Goal: Task Accomplishment & Management: Complete application form

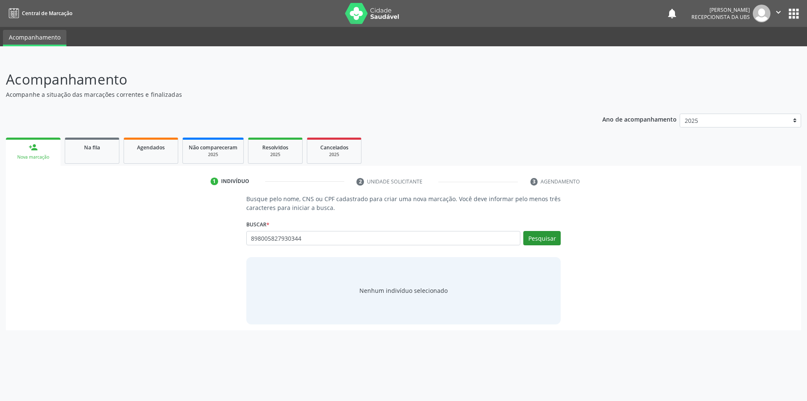
type input "898005827930344"
click at [545, 241] on button "Pesquisar" at bounding box center [542, 238] width 37 height 14
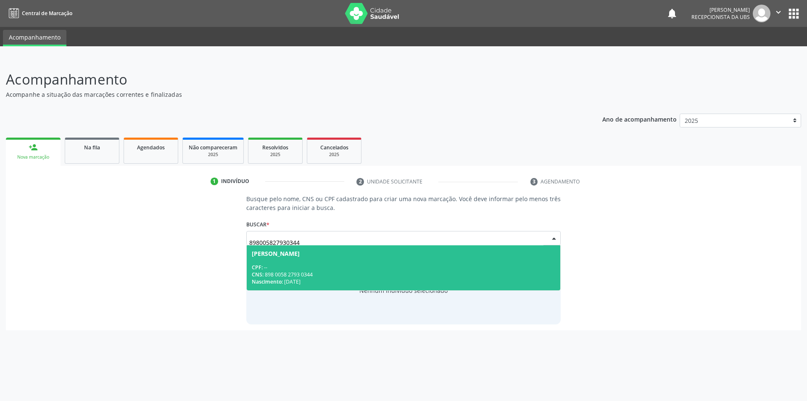
click at [302, 269] on div "CPF: --" at bounding box center [404, 267] width 304 height 7
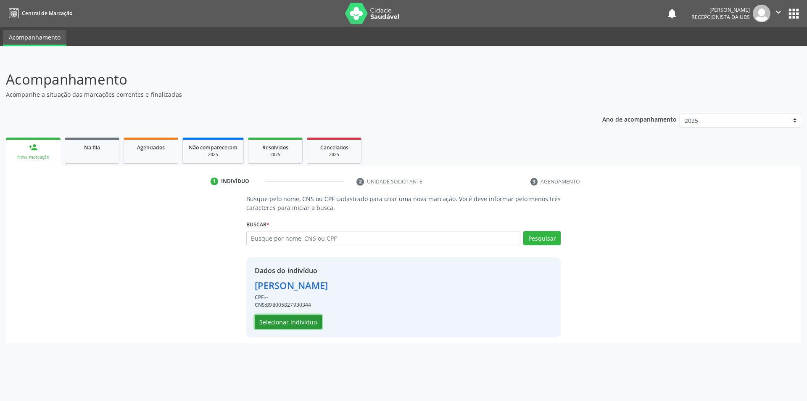
click at [311, 323] on button "Selecionar indivíduo" at bounding box center [288, 322] width 67 height 14
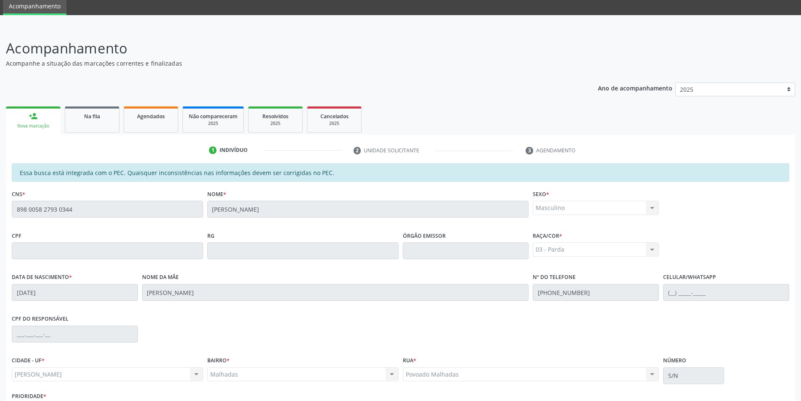
scroll to position [91, 0]
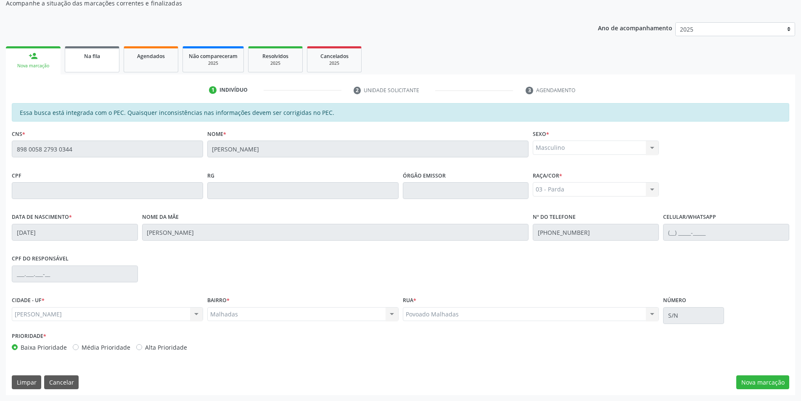
click at [93, 58] on span "Na fila" at bounding box center [92, 56] width 16 height 7
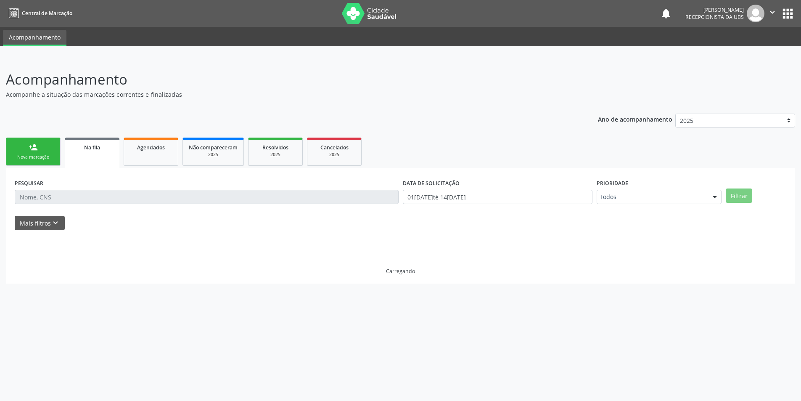
scroll to position [0, 0]
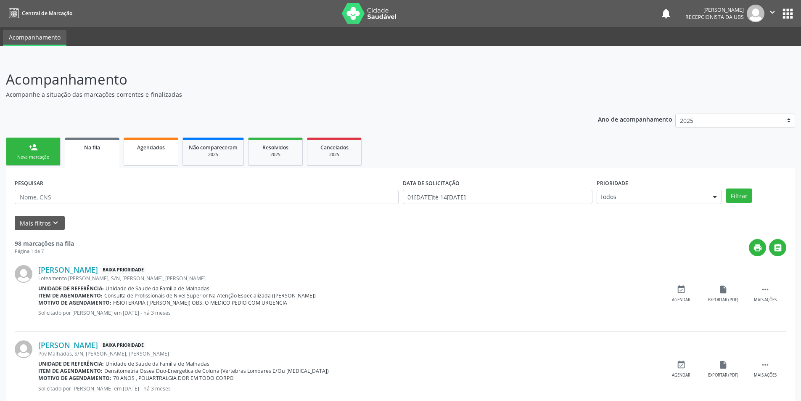
click at [145, 153] on link "Agendados" at bounding box center [151, 152] width 55 height 28
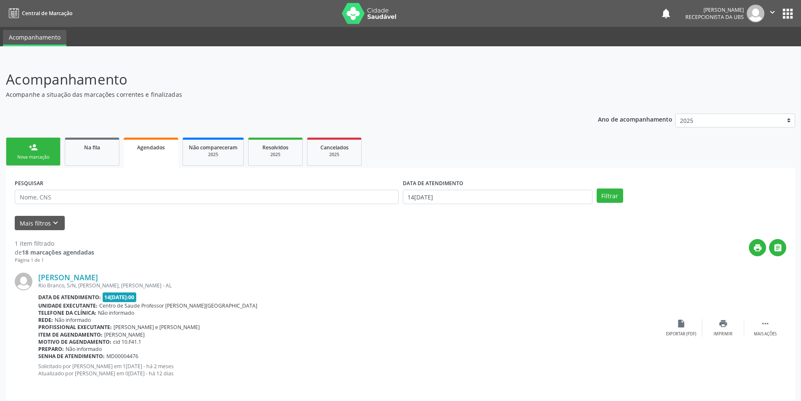
click at [42, 149] on link "person_add Nova marcação" at bounding box center [33, 152] width 55 height 28
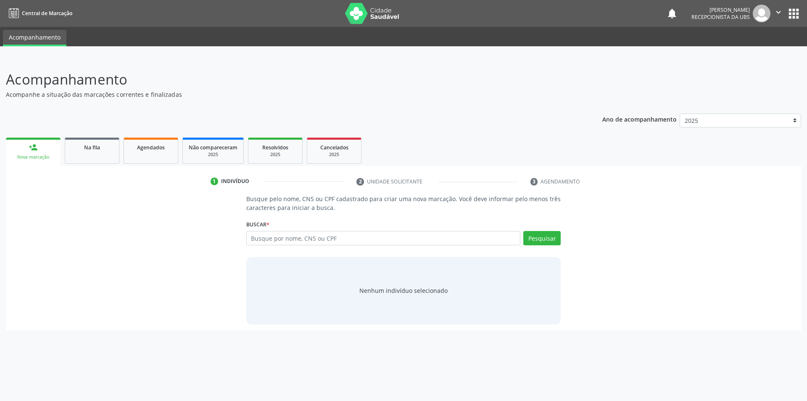
click at [295, 230] on div "Buscar * Busque por nome, CNS ou CPF Nenhum resultado encontrado para: " " Digi…" at bounding box center [403, 234] width 315 height 33
click at [296, 241] on input "text" at bounding box center [383, 238] width 275 height 14
type input "05494684474"
click at [545, 243] on button "Pesquisar" at bounding box center [542, 238] width 37 height 14
type input "05494684474"
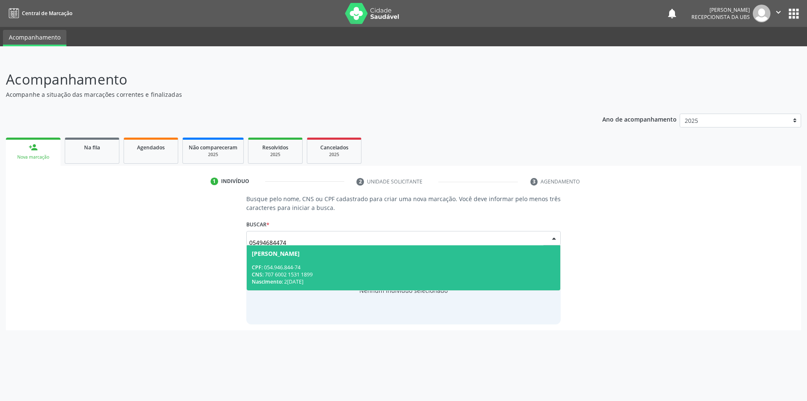
drag, startPoint x: 326, startPoint y: 274, endPoint x: 332, endPoint y: 278, distance: 7.0
click at [332, 278] on div "CPF: 054.946.844-74 CNS: 707 6002 1531 1899 Nascimento: [DATE]" at bounding box center [404, 274] width 304 height 21
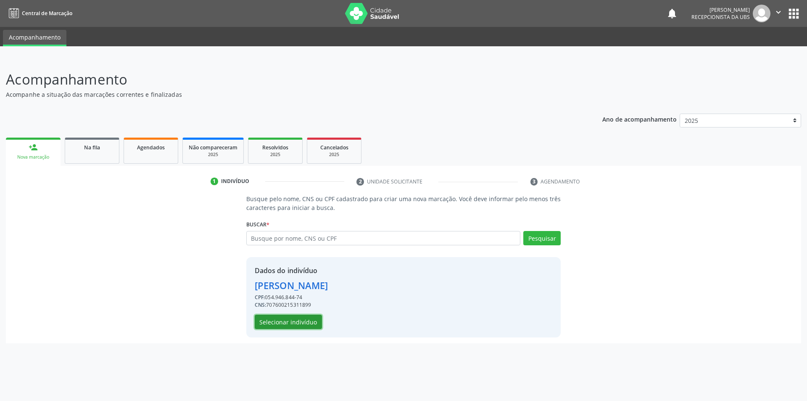
click at [303, 325] on button "Selecionar indivíduo" at bounding box center [288, 322] width 67 height 14
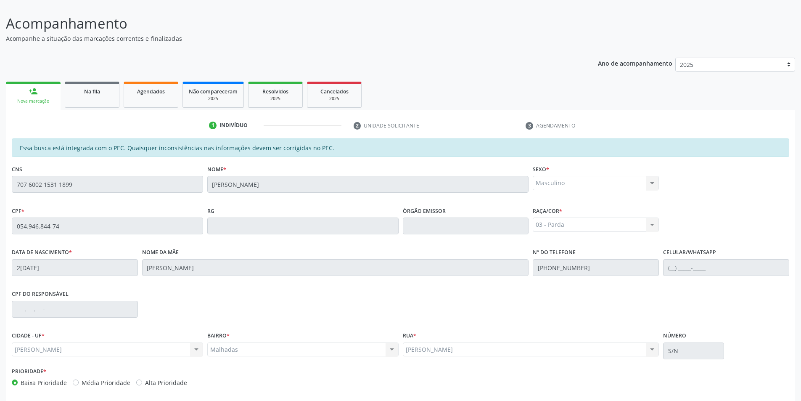
scroll to position [91, 0]
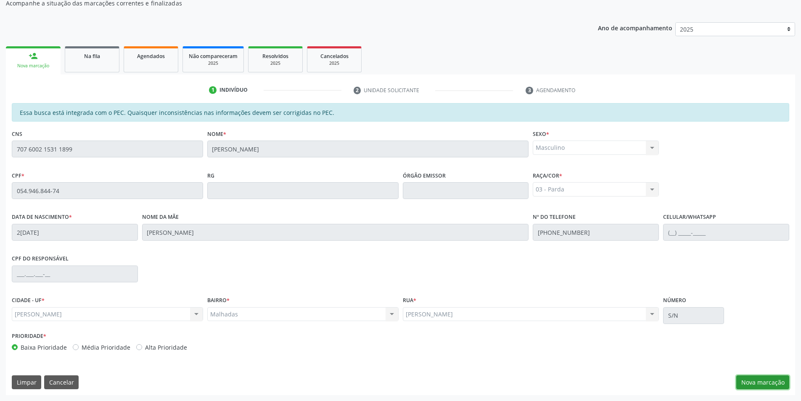
click at [769, 380] on button "Nova marcação" at bounding box center [762, 382] width 53 height 14
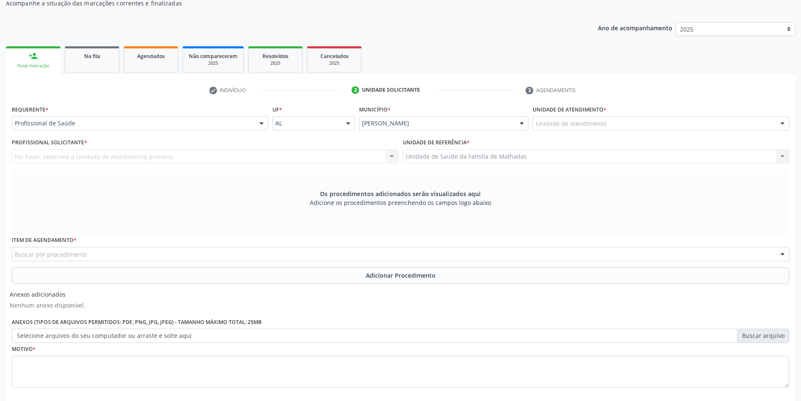
click at [714, 118] on div "Unidade de atendimento" at bounding box center [661, 123] width 257 height 14
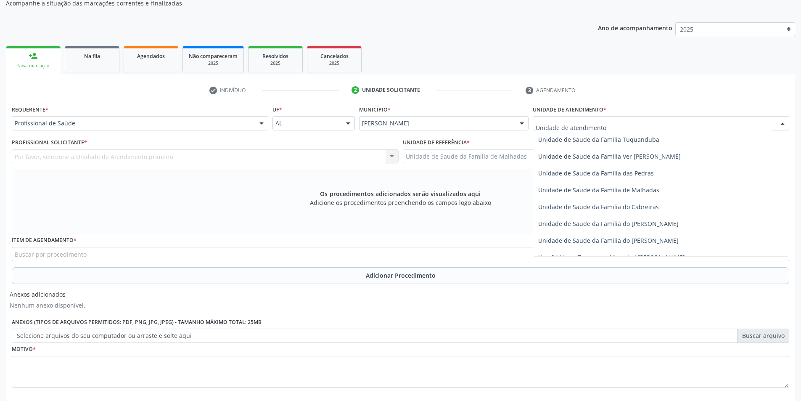
scroll to position [665, 0]
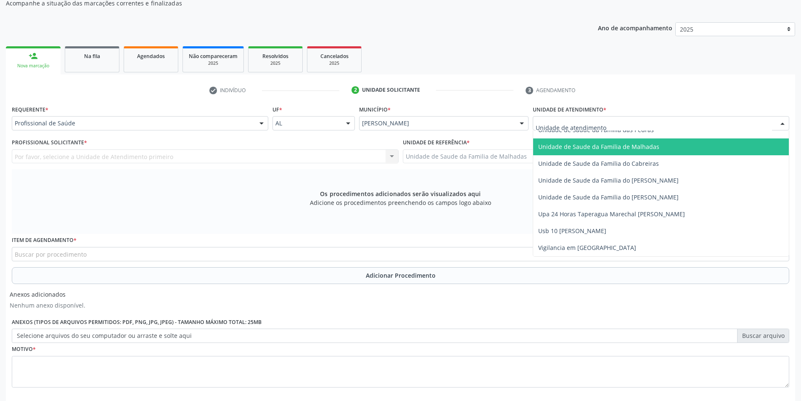
click at [655, 146] on span "Unidade de Saude da Familia de Malhadas" at bounding box center [661, 146] width 256 height 17
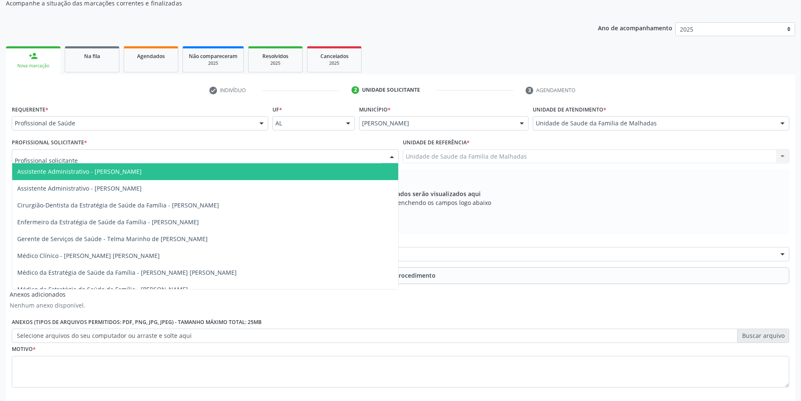
click at [308, 156] on div at bounding box center [205, 156] width 387 height 14
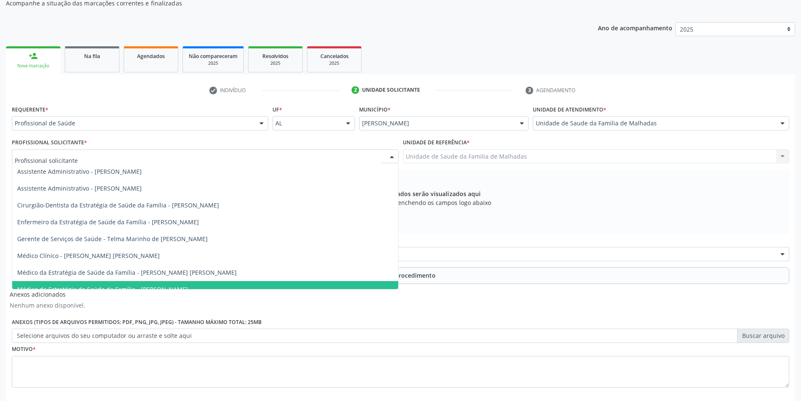
click at [387, 283] on span "Médico da Estratégia de Saúde da Família - [PERSON_NAME]" at bounding box center [205, 289] width 386 height 17
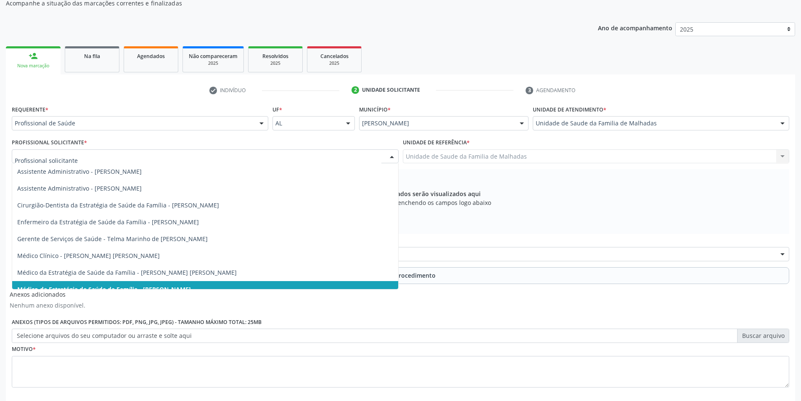
drag, startPoint x: 237, startPoint y: 157, endPoint x: 245, endPoint y: 169, distance: 14.9
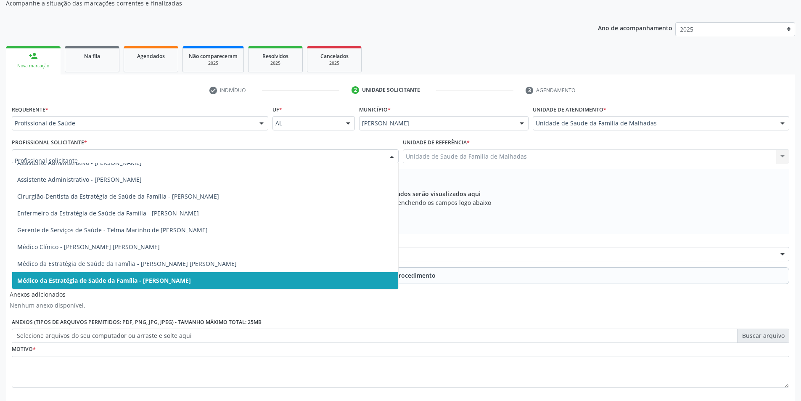
click at [336, 283] on span "Médico da Estratégia de Saúde da Família - [PERSON_NAME]" at bounding box center [205, 280] width 386 height 17
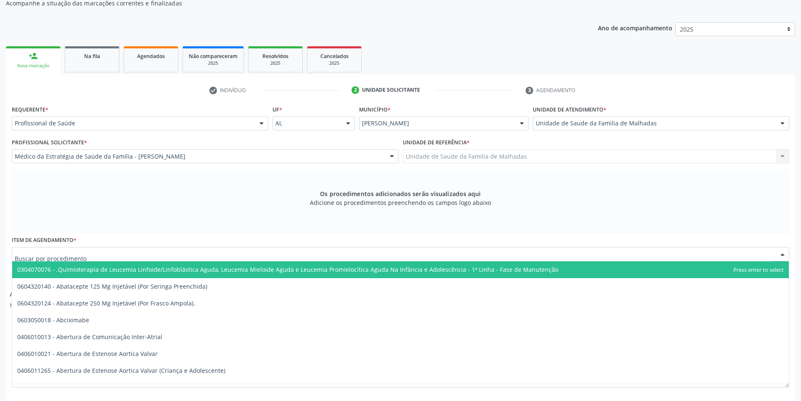
click at [133, 250] on div at bounding box center [401, 254] width 778 height 14
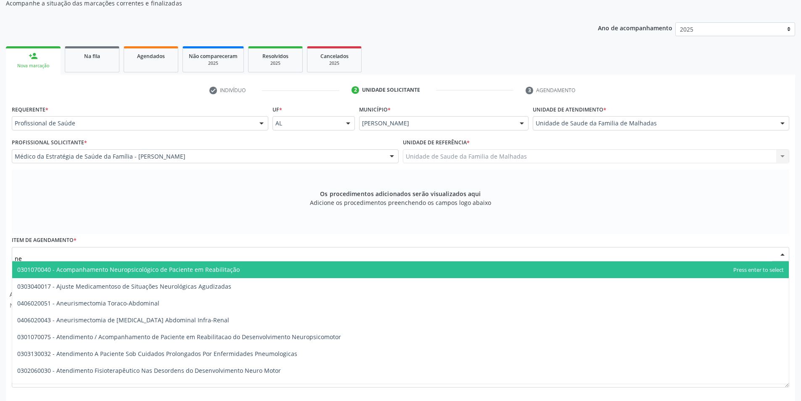
type input "n"
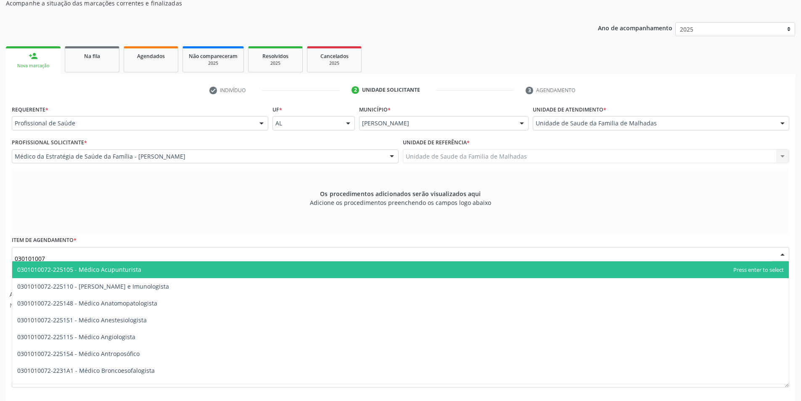
type input "0301010072"
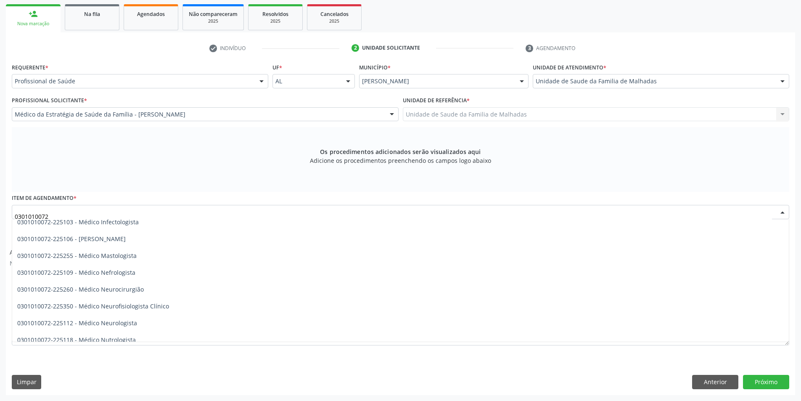
scroll to position [594, 0]
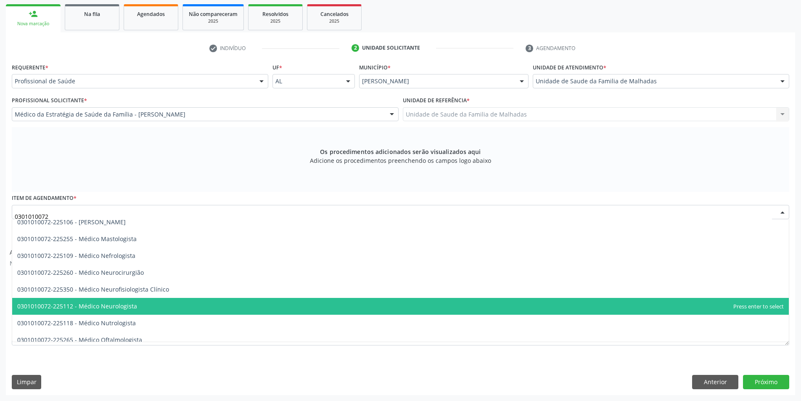
click at [147, 304] on span "0301010072-225112 - Médico Neurologista" at bounding box center [400, 306] width 777 height 17
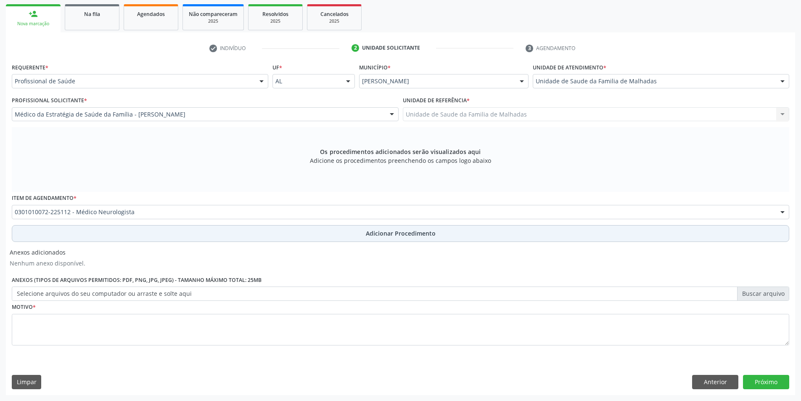
click at [410, 233] on span "Adicionar Procedimento" at bounding box center [401, 233] width 70 height 9
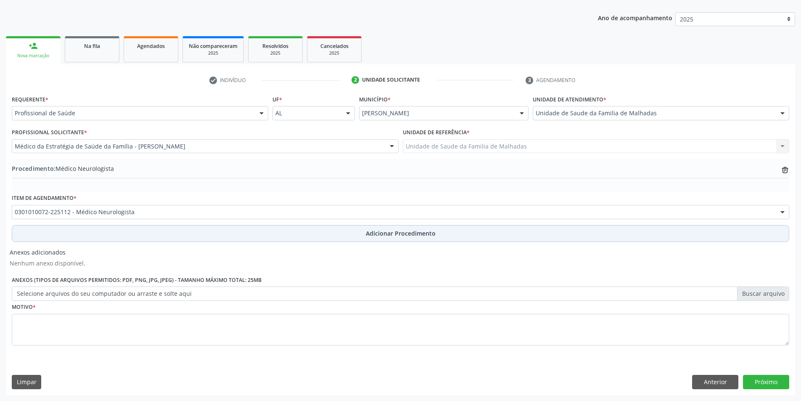
click at [413, 233] on span "Adicionar Procedimento" at bounding box center [401, 233] width 70 height 9
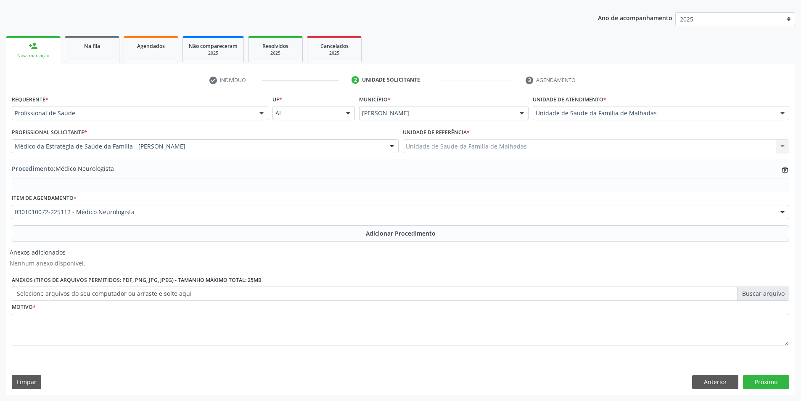
scroll to position [124, 0]
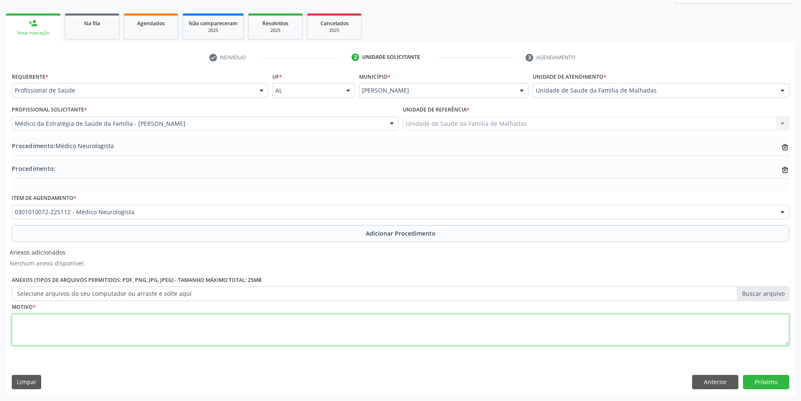
drag, startPoint x: 82, startPoint y: 321, endPoint x: 83, endPoint y: 333, distance: 11.4
click at [82, 328] on textarea at bounding box center [401, 330] width 778 height 32
type textarea "paciente com 31 anos , portador de deficiencia mental decorrente de [MEDICAL_DA…"
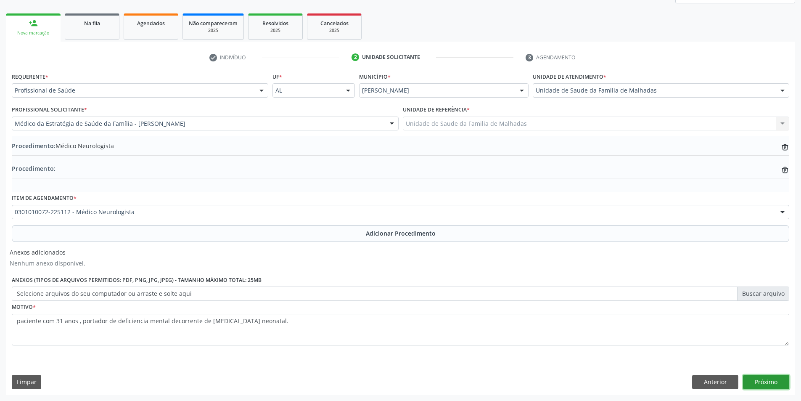
click at [776, 385] on button "Próximo" at bounding box center [766, 382] width 46 height 14
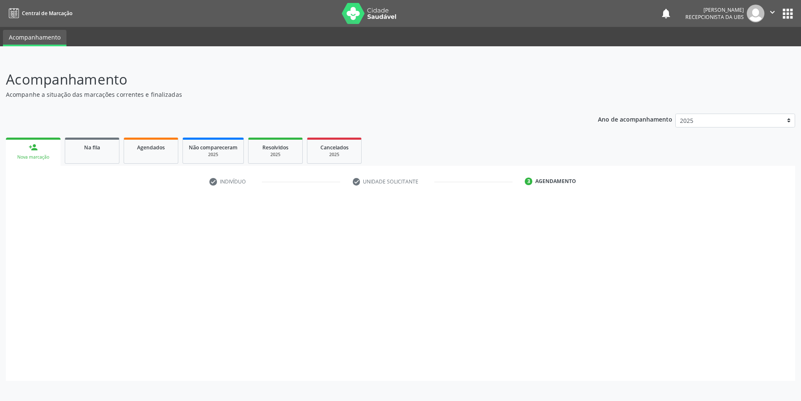
scroll to position [0, 0]
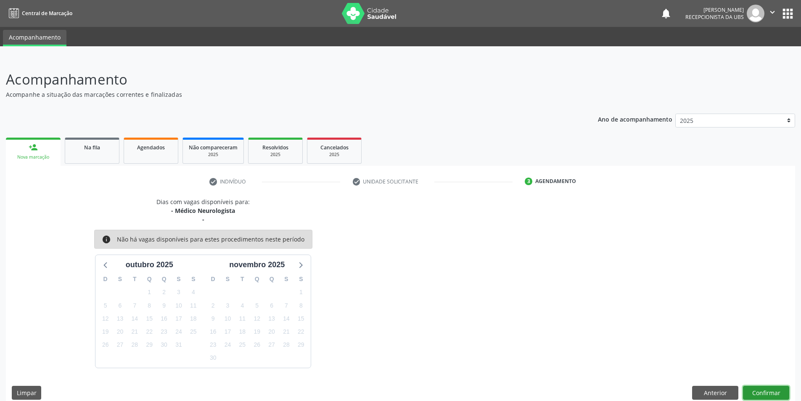
click at [769, 390] on button "Confirmar" at bounding box center [766, 393] width 46 height 14
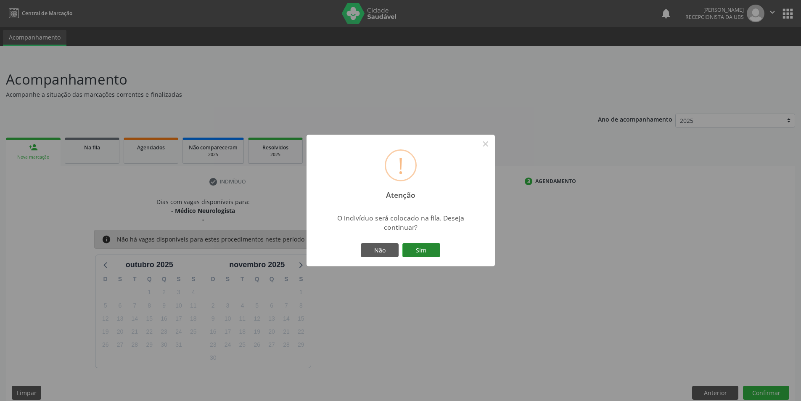
click at [422, 248] on button "Sim" at bounding box center [421, 250] width 38 height 14
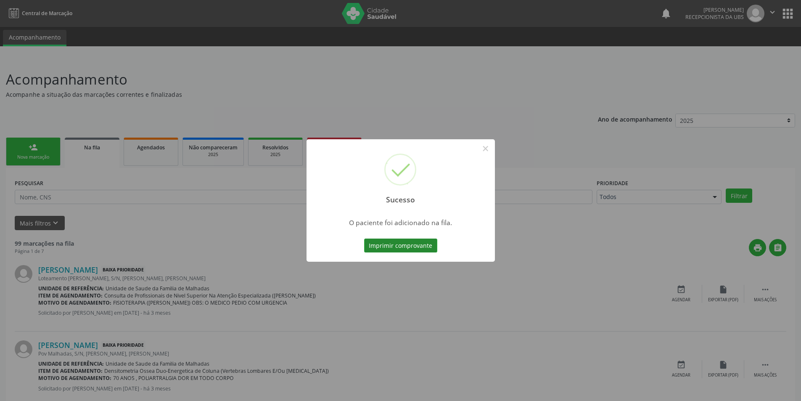
click at [429, 244] on button "Imprimir comprovante" at bounding box center [400, 245] width 73 height 14
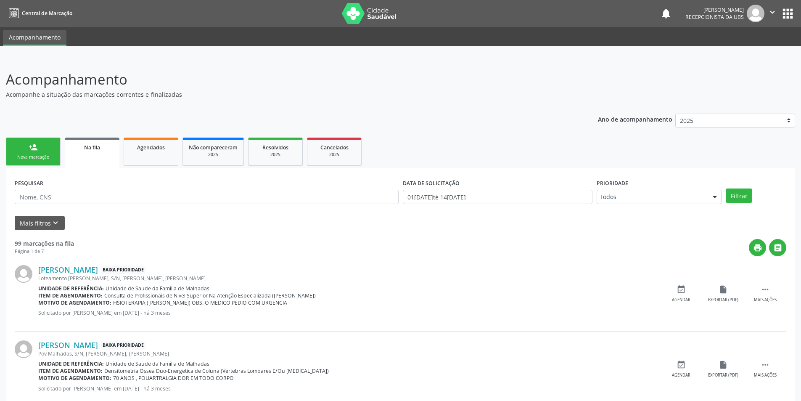
click at [42, 146] on link "person_add Nova marcação" at bounding box center [33, 152] width 55 height 28
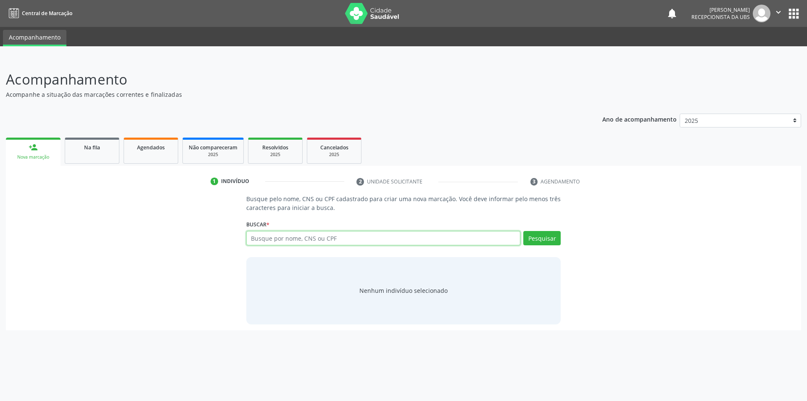
click at [344, 235] on input "text" at bounding box center [383, 238] width 275 height 14
type input "707600215311899"
click at [541, 239] on button "Pesquisar" at bounding box center [542, 238] width 37 height 14
type input "707600215311899"
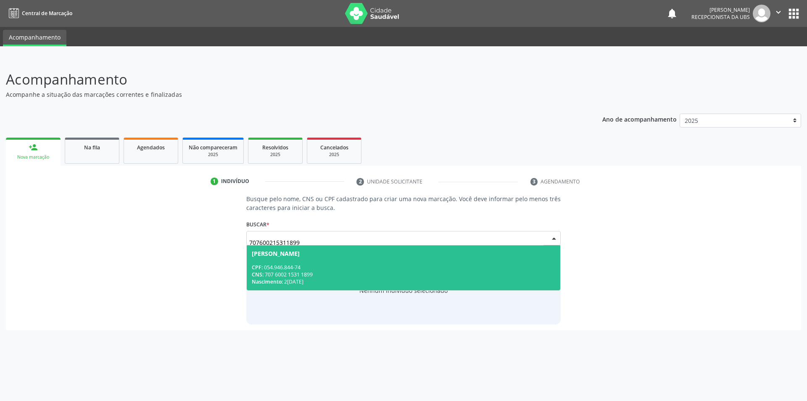
click at [358, 262] on span "[PERSON_NAME] CPF: 054.946.844-74 CNS: 707 6002 1531 1899 Nascimento: [DATE]" at bounding box center [404, 267] width 314 height 45
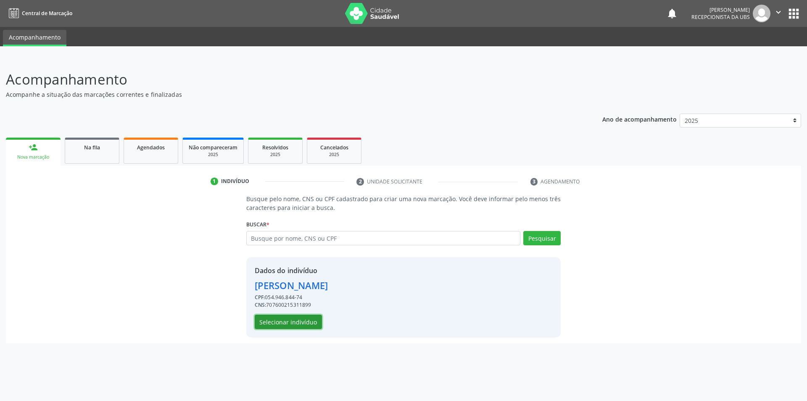
click at [318, 322] on button "Selecionar indivíduo" at bounding box center [288, 322] width 67 height 14
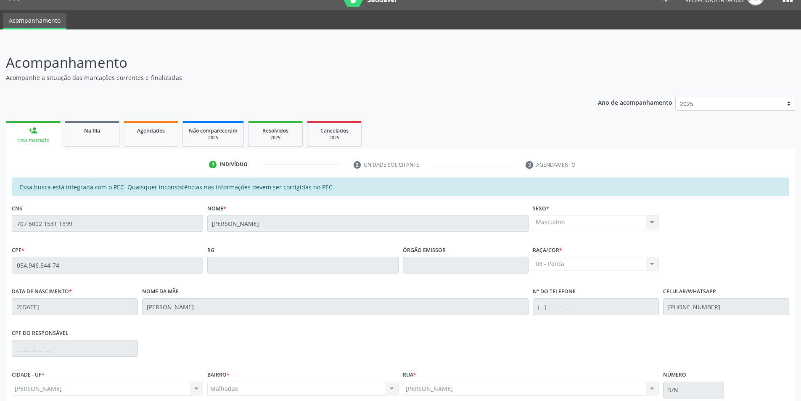
scroll to position [91, 0]
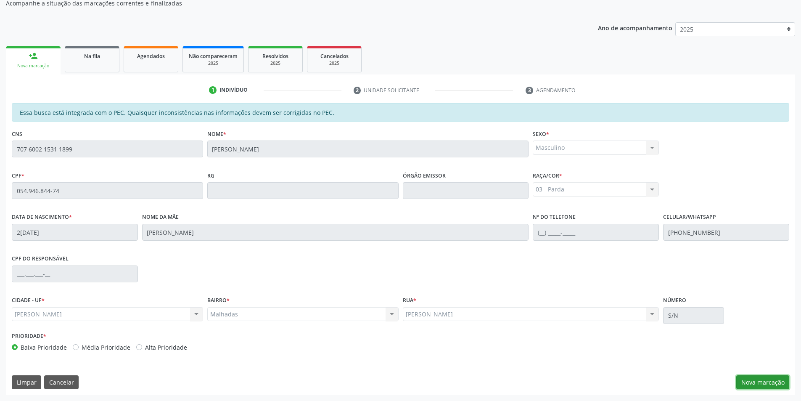
click at [755, 386] on button "Nova marcação" at bounding box center [762, 382] width 53 height 14
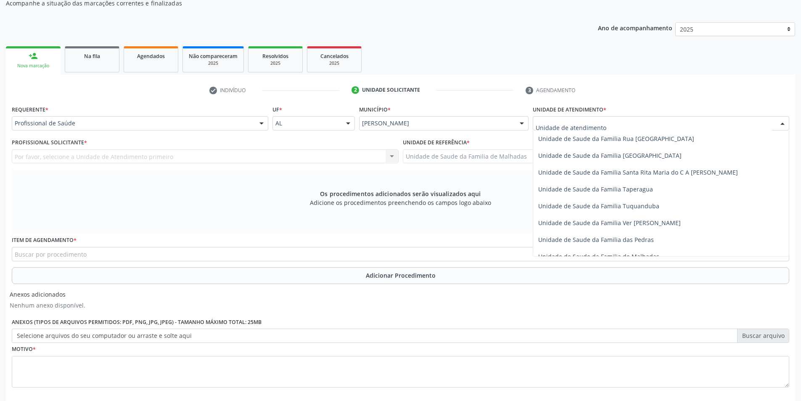
scroll to position [561, 0]
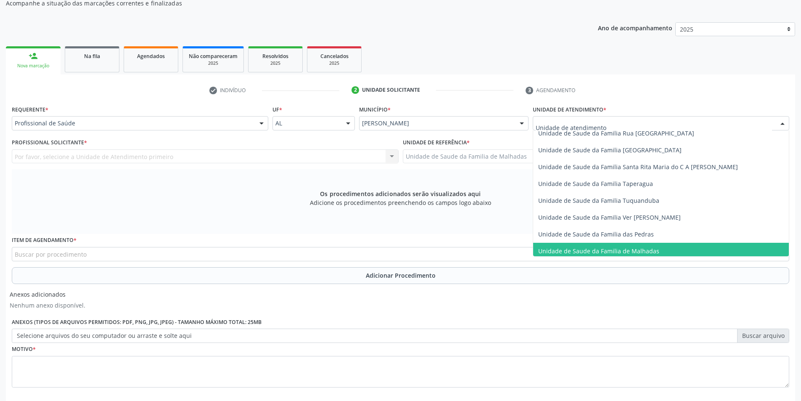
click at [725, 250] on span "Unidade de Saude da Familia de Malhadas" at bounding box center [661, 251] width 256 height 17
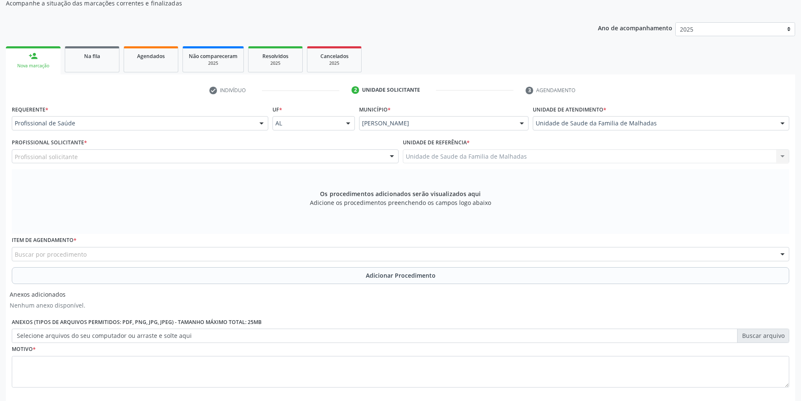
click at [244, 150] on div "Profissional solicitante" at bounding box center [205, 156] width 387 height 14
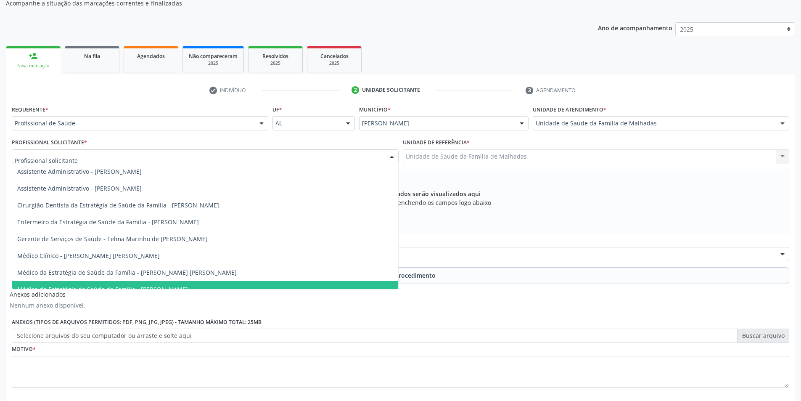
scroll to position [9, 0]
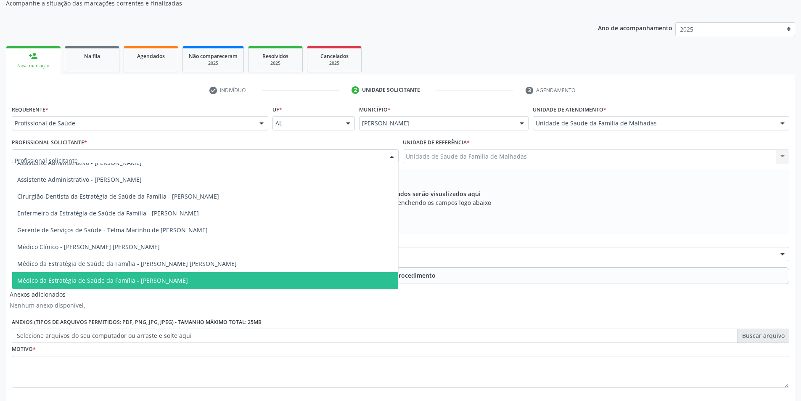
click at [373, 282] on span "Médico da Estratégia de Saúde da Família - [PERSON_NAME]" at bounding box center [205, 280] width 386 height 17
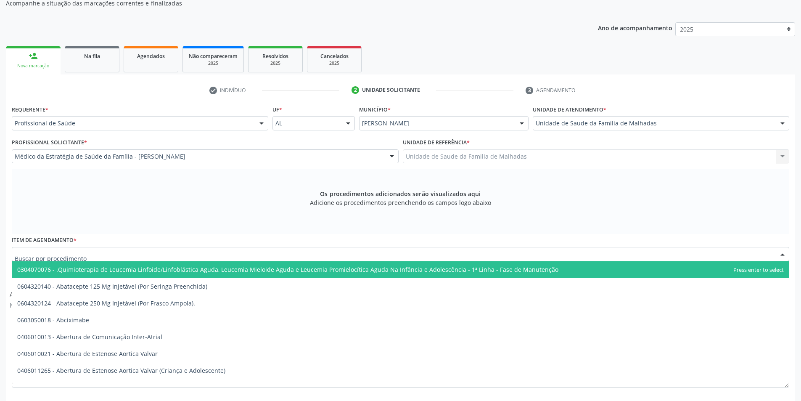
click at [234, 255] on div at bounding box center [401, 254] width 778 height 14
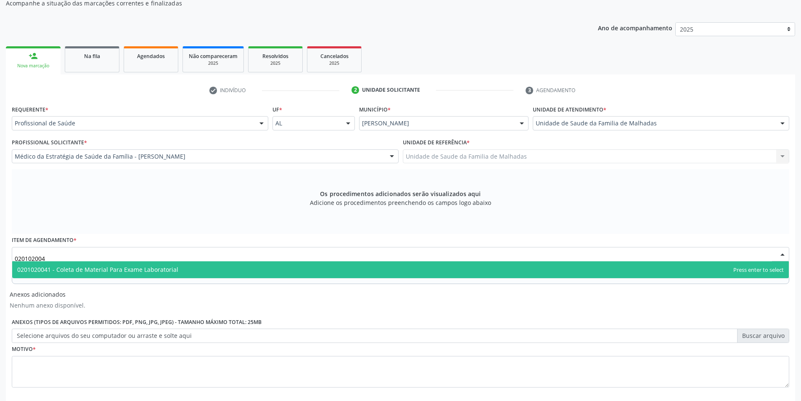
type input "0201020041"
click at [208, 268] on span "0201020041 - Coleta de Material Para Exame Laboratorial" at bounding box center [400, 269] width 777 height 17
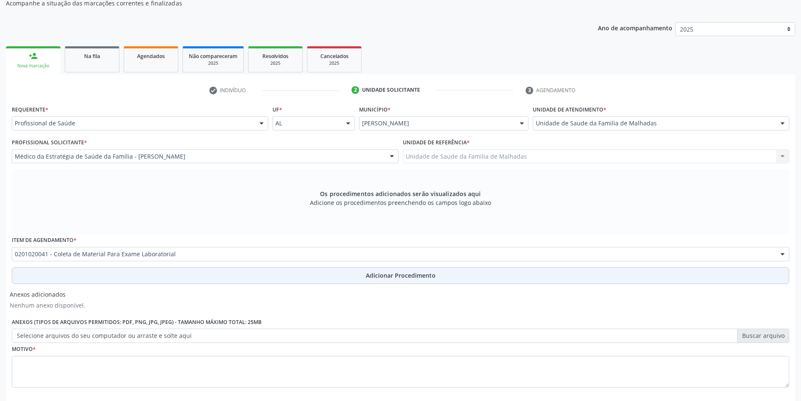
click at [389, 277] on span "Adicionar Procedimento" at bounding box center [401, 275] width 70 height 9
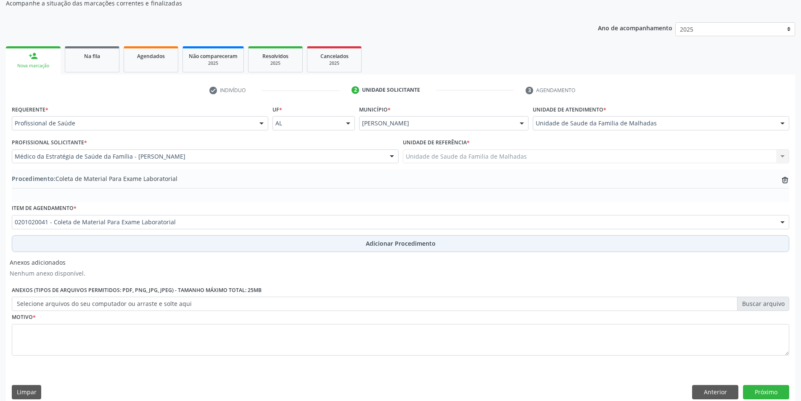
click at [422, 246] on span "Adicionar Procedimento" at bounding box center [401, 243] width 70 height 9
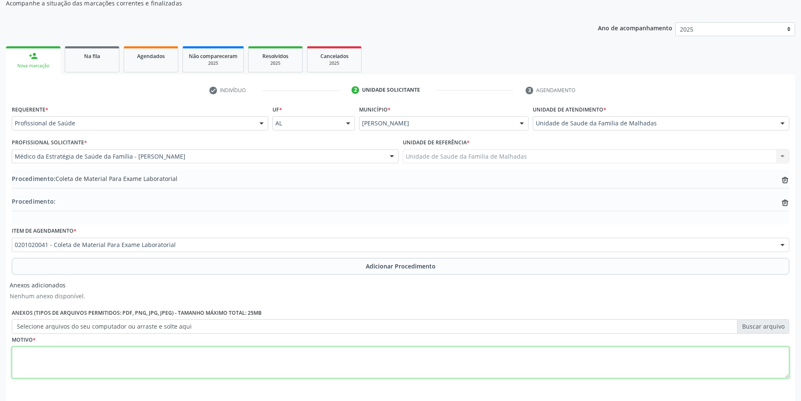
click at [58, 370] on textarea at bounding box center [401, 363] width 778 height 32
type textarea "r"
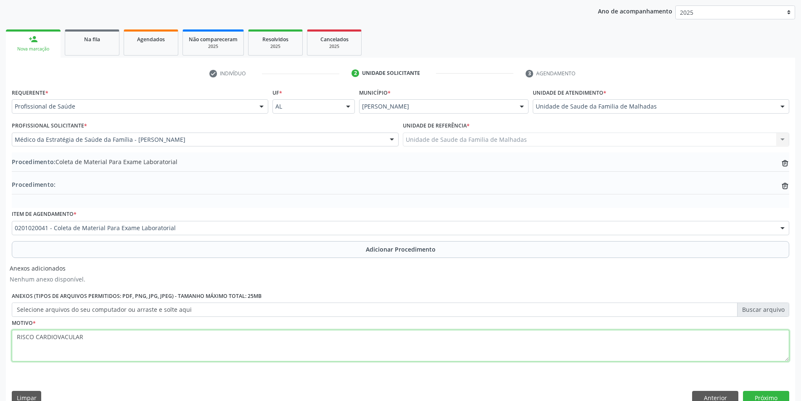
scroll to position [124, 0]
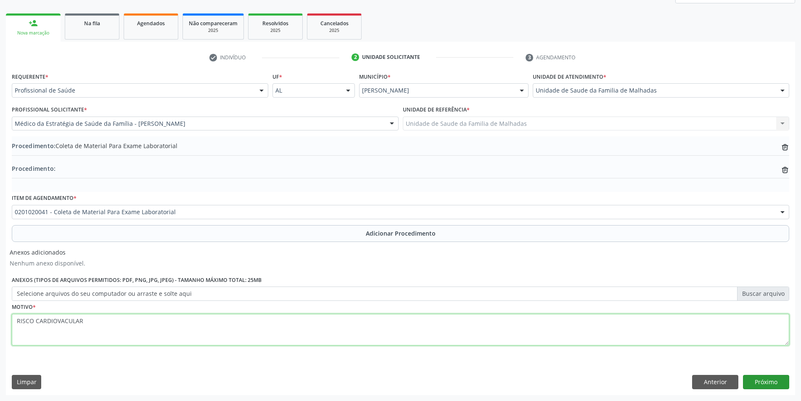
type textarea "RISCO CARDIOVACULAR"
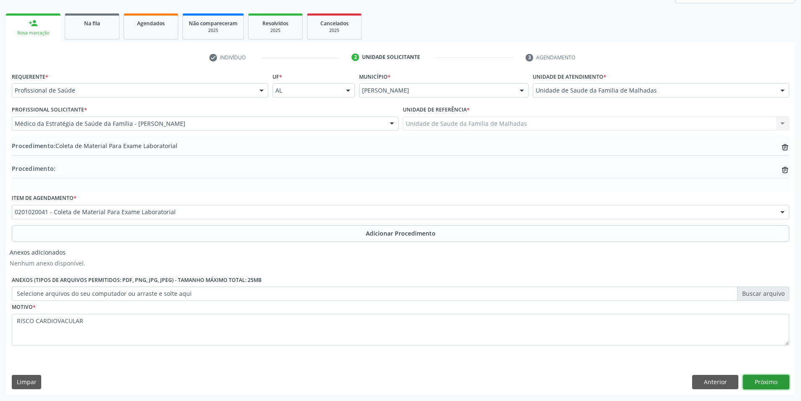
click at [758, 381] on button "Próximo" at bounding box center [766, 382] width 46 height 14
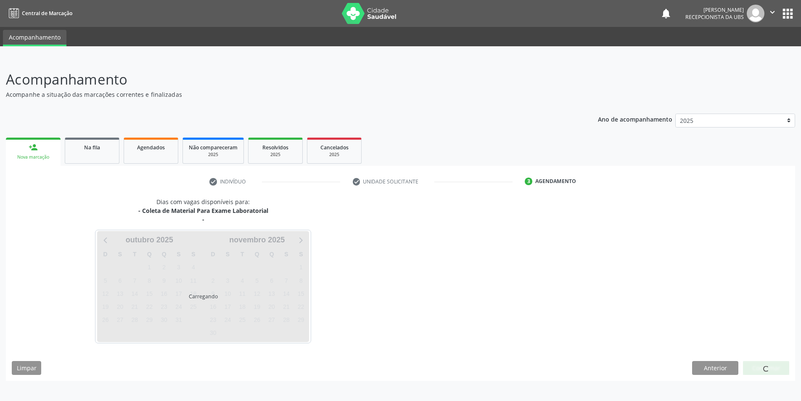
scroll to position [0, 0]
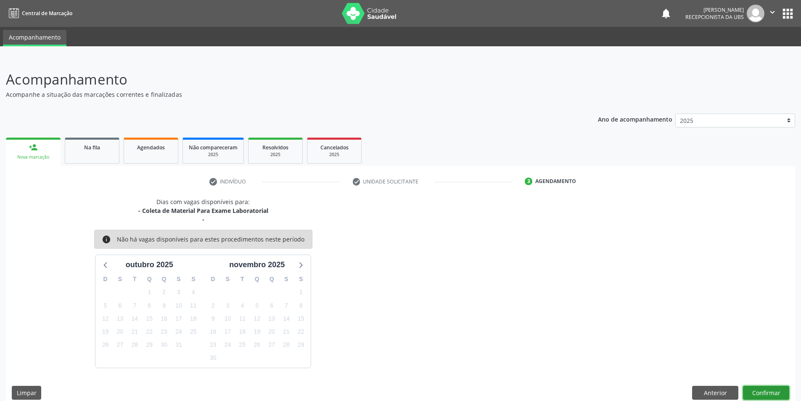
click at [761, 387] on button "Confirmar" at bounding box center [766, 393] width 46 height 14
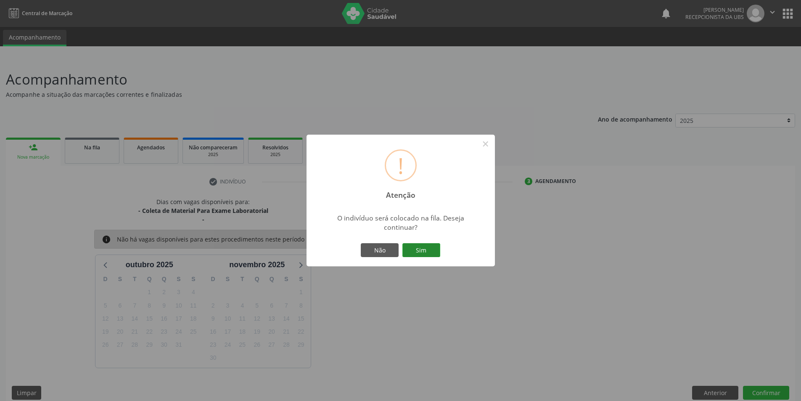
click at [437, 252] on button "Sim" at bounding box center [421, 250] width 38 height 14
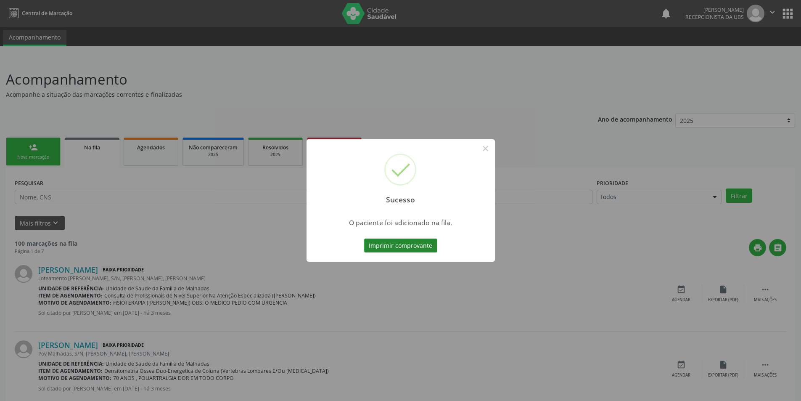
click at [400, 243] on button "Imprimir comprovante" at bounding box center [400, 245] width 73 height 14
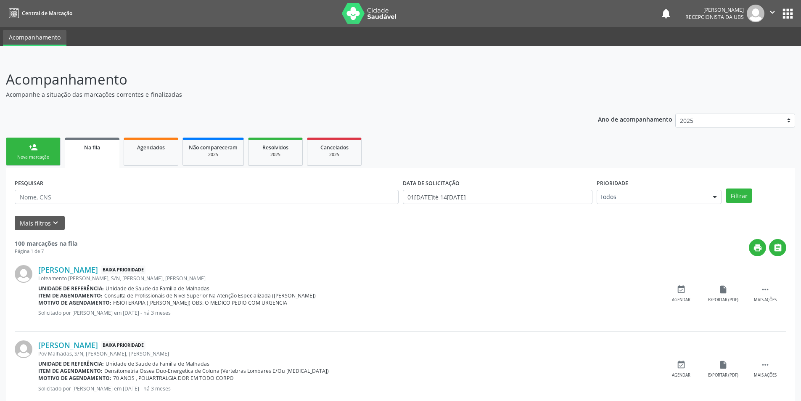
click at [26, 147] on link "person_add Nova marcação" at bounding box center [33, 152] width 55 height 28
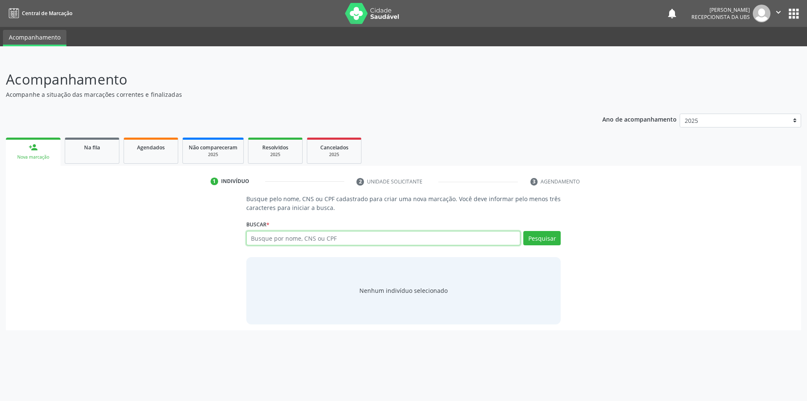
click at [283, 237] on input "text" at bounding box center [383, 238] width 275 height 14
type input "700500548629552"
click at [537, 235] on button "Pesquisar" at bounding box center [542, 238] width 37 height 14
type input "700500548629552"
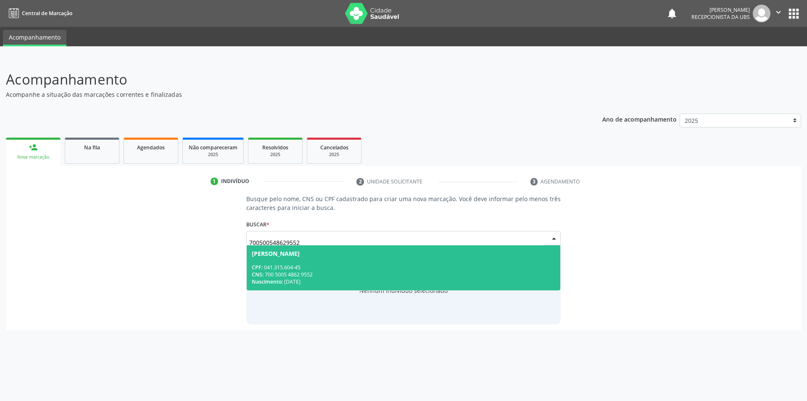
click at [323, 277] on div "CNS: 700 5005 4862 9552" at bounding box center [404, 274] width 304 height 7
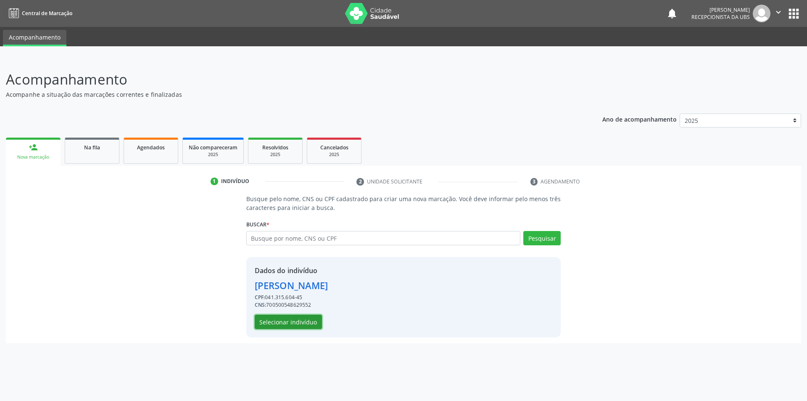
click at [306, 322] on button "Selecionar indivíduo" at bounding box center [288, 322] width 67 height 14
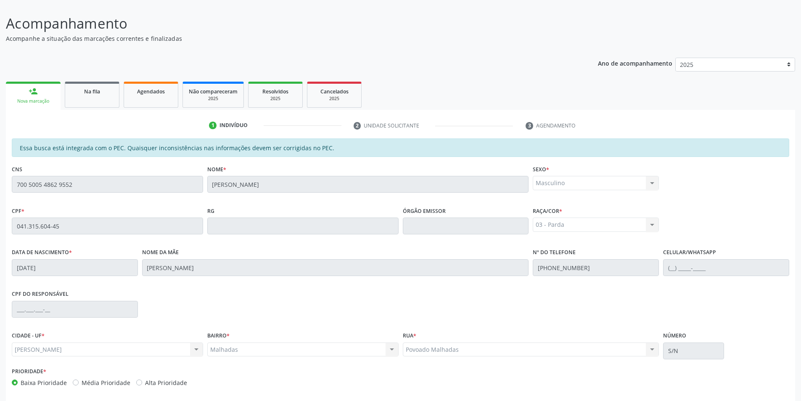
scroll to position [91, 0]
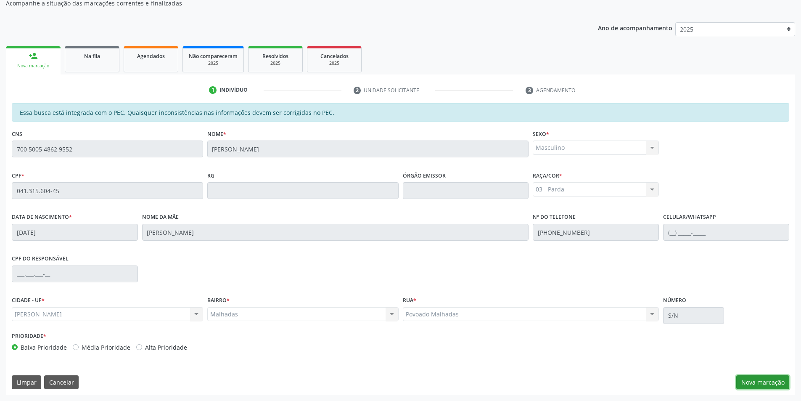
click at [761, 380] on button "Nova marcação" at bounding box center [762, 382] width 53 height 14
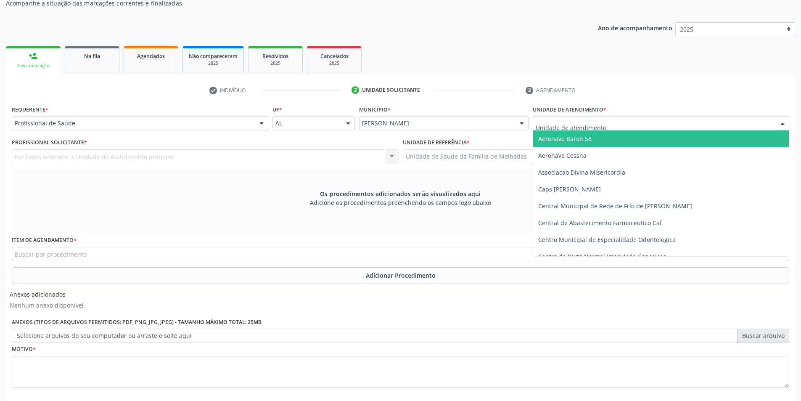
click at [663, 121] on div at bounding box center [661, 123] width 257 height 14
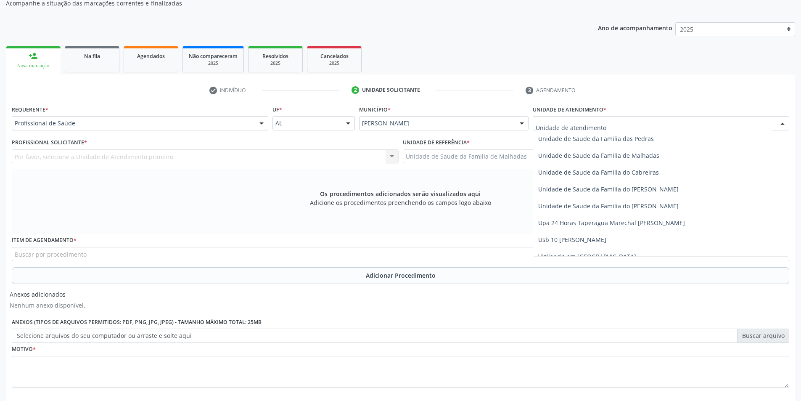
scroll to position [665, 0]
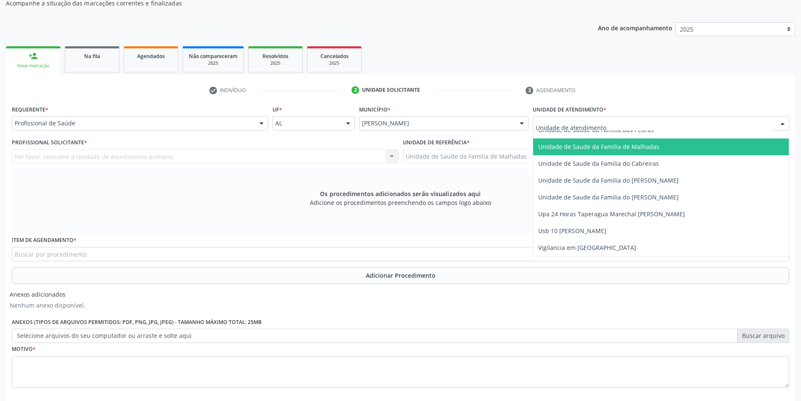
click at [683, 146] on span "Unidade de Saude da Familia de Malhadas" at bounding box center [661, 146] width 256 height 17
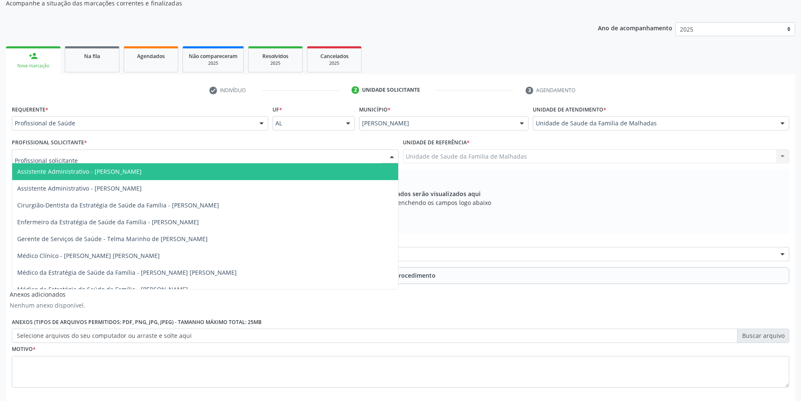
drag, startPoint x: 363, startPoint y: 151, endPoint x: 367, endPoint y: 165, distance: 14.8
click at [363, 153] on div at bounding box center [205, 156] width 387 height 14
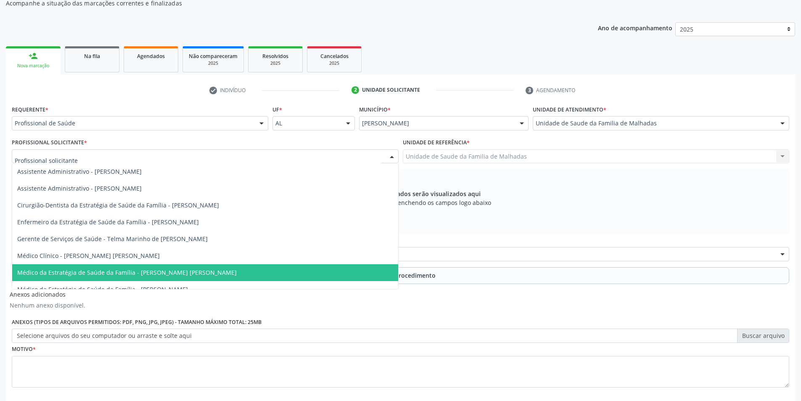
click at [377, 267] on span "Médico da Estratégia de Saúde da Família - [PERSON_NAME] [PERSON_NAME]" at bounding box center [205, 272] width 386 height 17
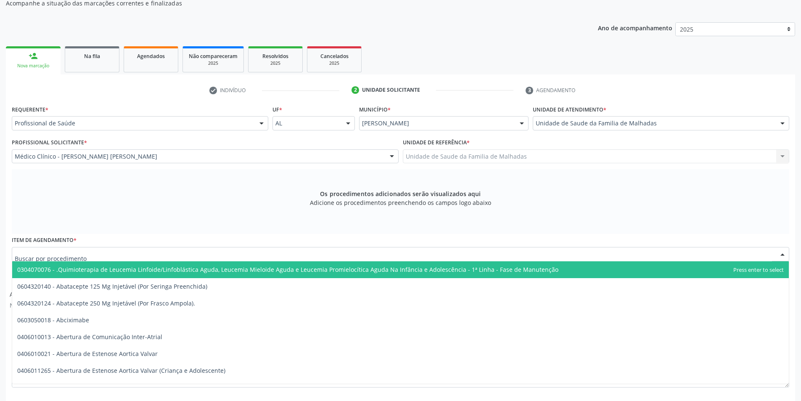
click at [351, 250] on div at bounding box center [401, 254] width 778 height 14
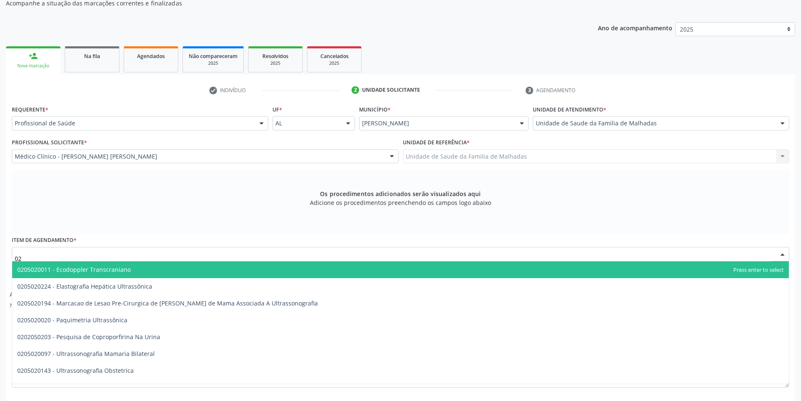
type input "0"
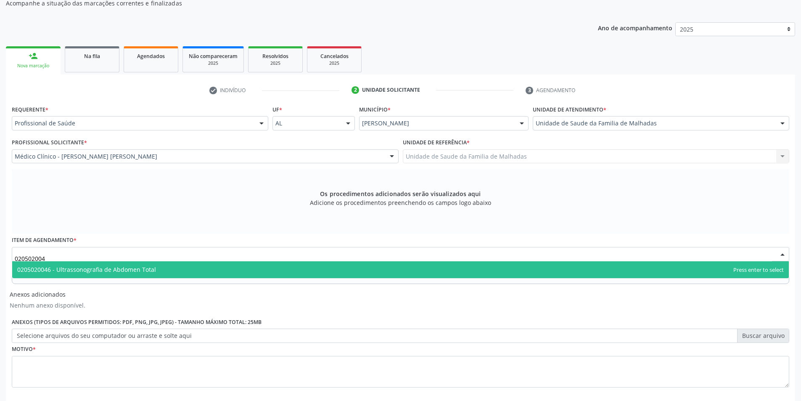
type input "0205020046"
click at [176, 270] on span "0205020046 - Ultrassonografia de Abdomen Total" at bounding box center [400, 269] width 777 height 17
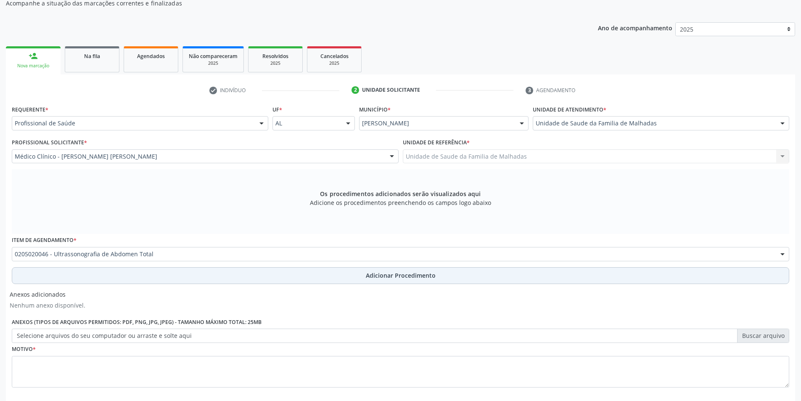
click at [385, 277] on span "Adicionar Procedimento" at bounding box center [401, 275] width 70 height 9
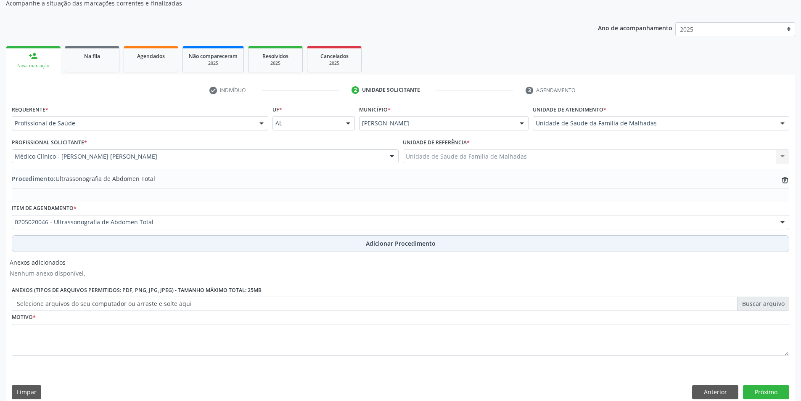
click at [384, 245] on span "Adicionar Procedimento" at bounding box center [401, 243] width 70 height 9
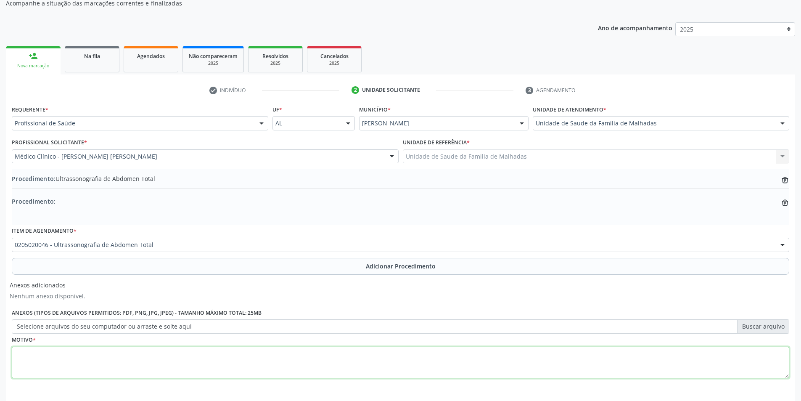
click at [119, 358] on textarea at bounding box center [401, 363] width 778 height 32
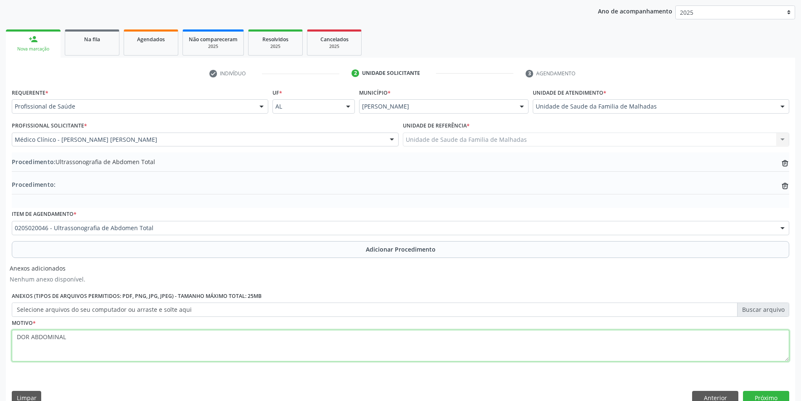
scroll to position [124, 0]
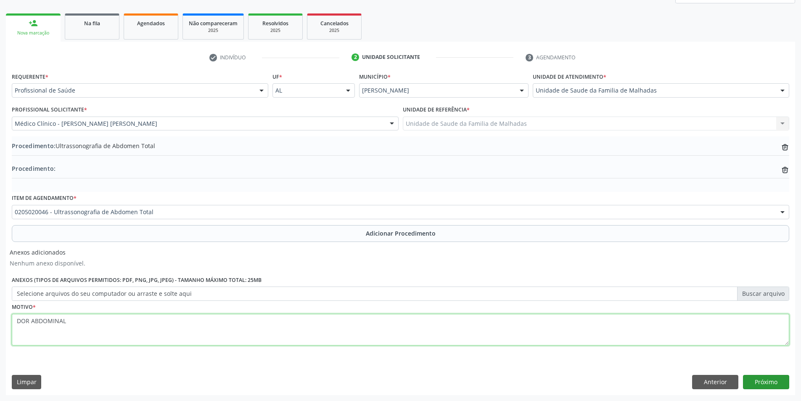
type textarea "DOR ABDOMINAL"
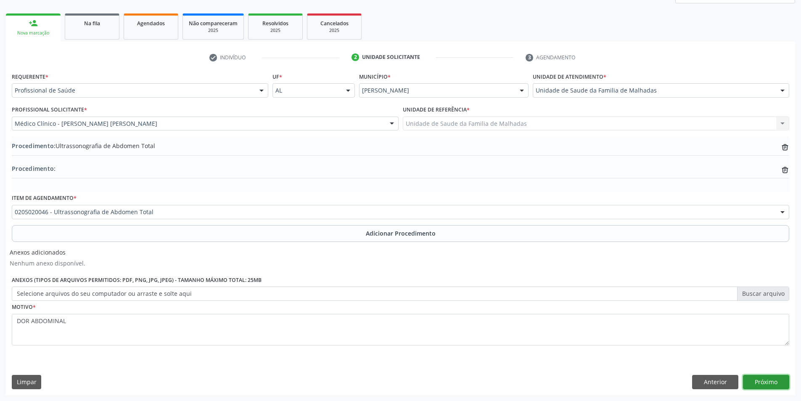
click at [771, 377] on button "Próximo" at bounding box center [766, 382] width 46 height 14
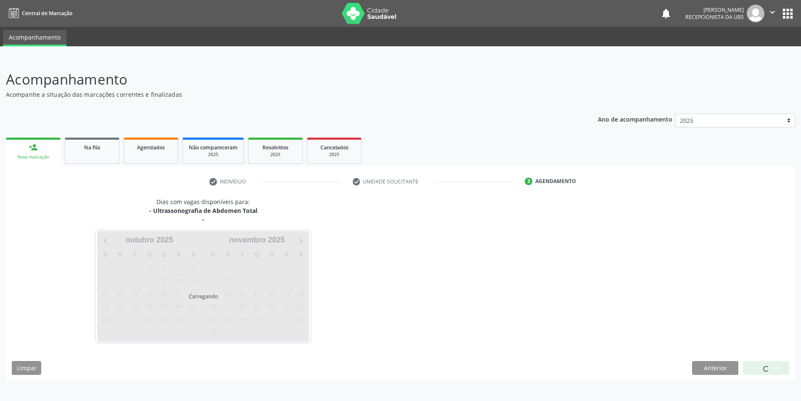
scroll to position [0, 0]
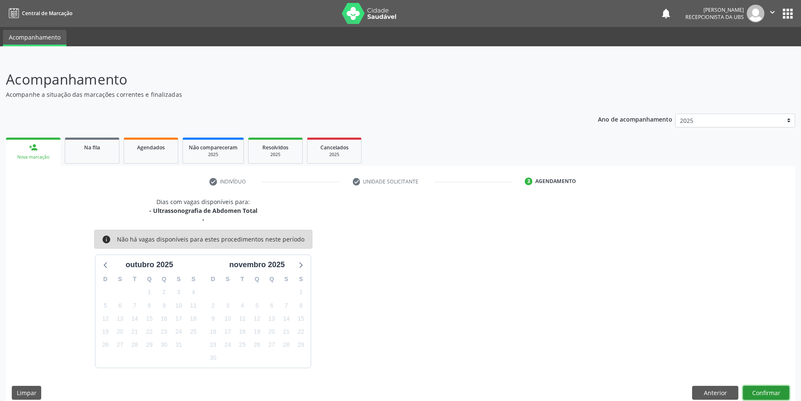
click at [768, 389] on button "Confirmar" at bounding box center [766, 393] width 46 height 14
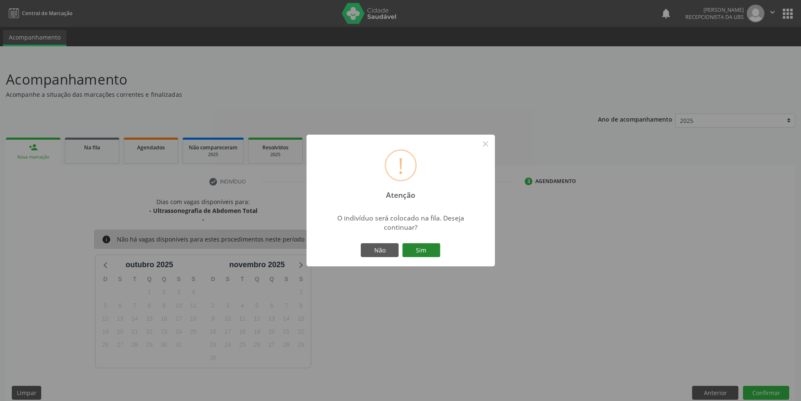
click at [430, 253] on button "Sim" at bounding box center [421, 250] width 38 height 14
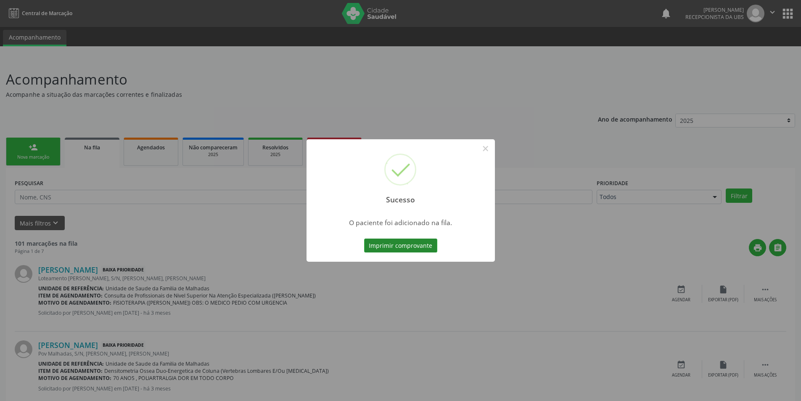
click at [423, 246] on button "Imprimir comprovante" at bounding box center [400, 245] width 73 height 14
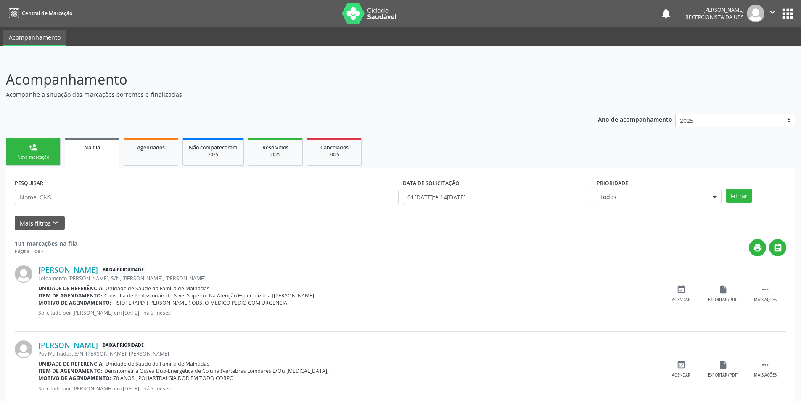
click at [42, 150] on link "person_add Nova marcação" at bounding box center [33, 152] width 55 height 28
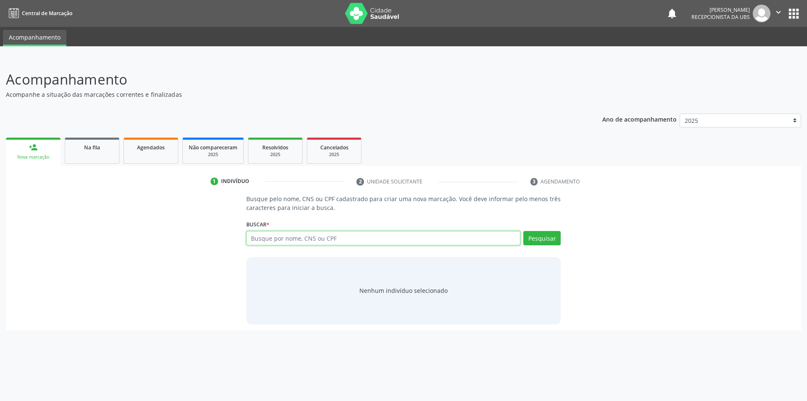
click at [266, 242] on input "text" at bounding box center [383, 238] width 275 height 14
type input "703007810644377"
click at [529, 238] on button "Pesquisar" at bounding box center [542, 238] width 37 height 14
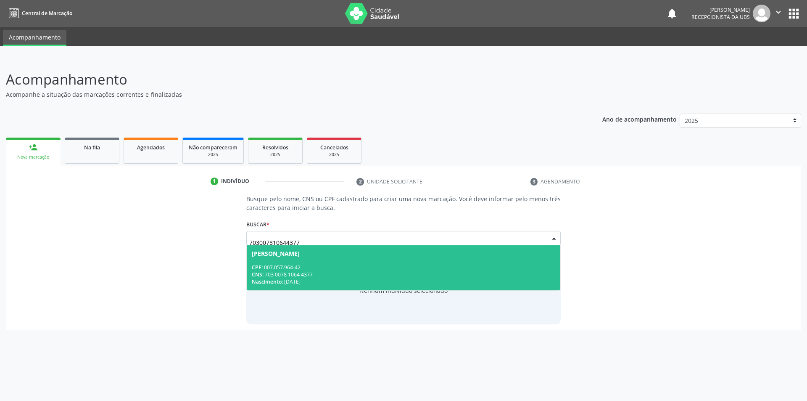
click at [315, 278] on div "Nascimento: [DATE]" at bounding box center [404, 281] width 304 height 7
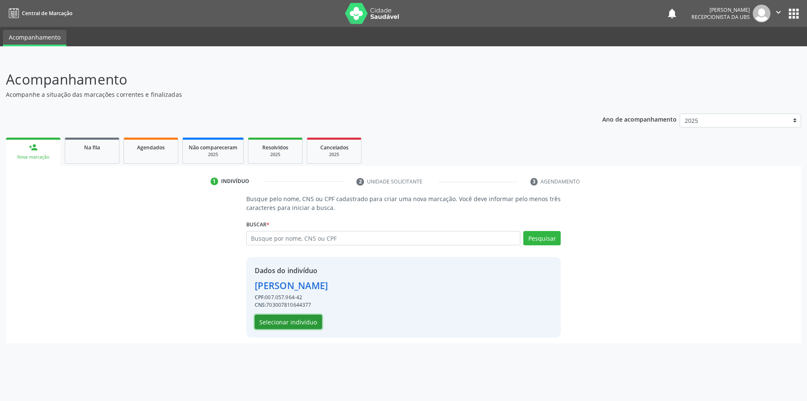
click at [309, 318] on button "Selecionar indivíduo" at bounding box center [288, 322] width 67 height 14
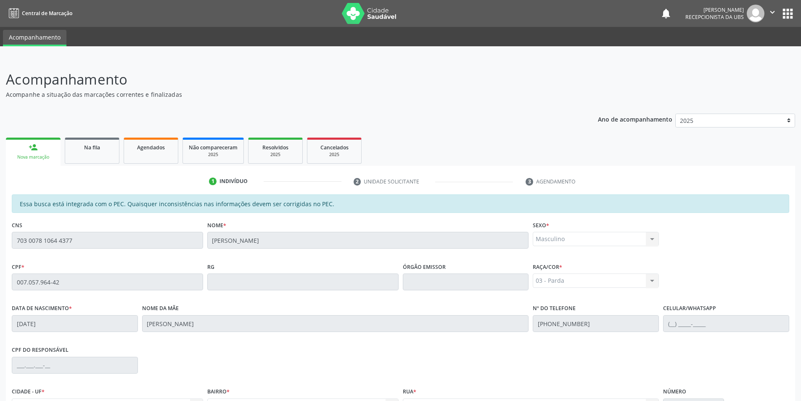
scroll to position [91, 0]
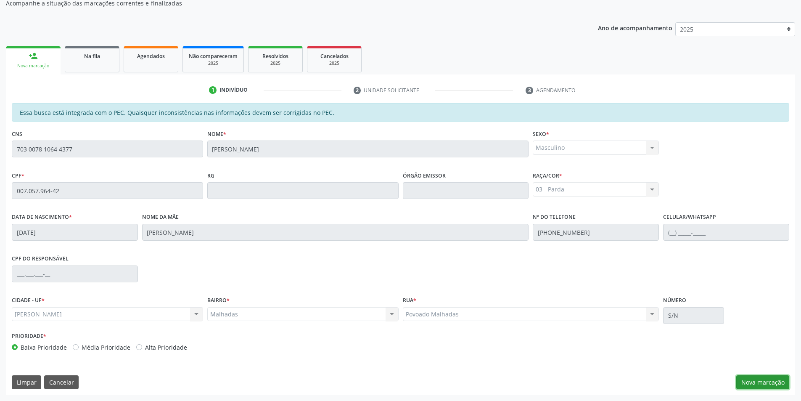
click at [761, 381] on button "Nova marcação" at bounding box center [762, 382] width 53 height 14
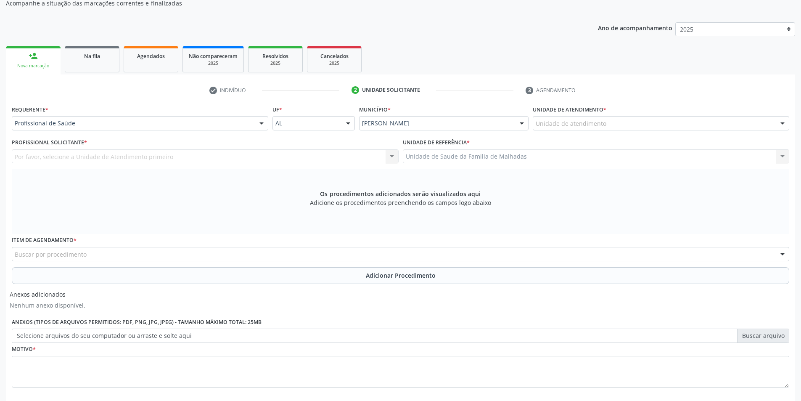
drag, startPoint x: 151, startPoint y: 131, endPoint x: 151, endPoint y: 125, distance: 6.3
click at [151, 126] on div "Requerente * Profissional de Saúde Profissional de Saúde Paciente Nenhum result…" at bounding box center [140, 119] width 261 height 33
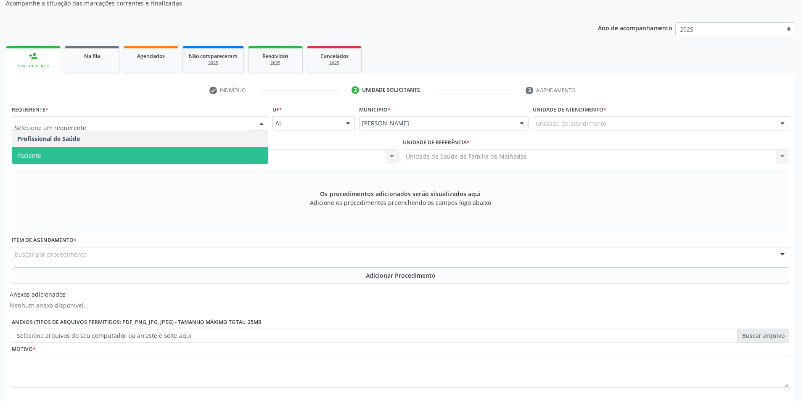
click at [146, 152] on span "Paciente" at bounding box center [140, 155] width 256 height 17
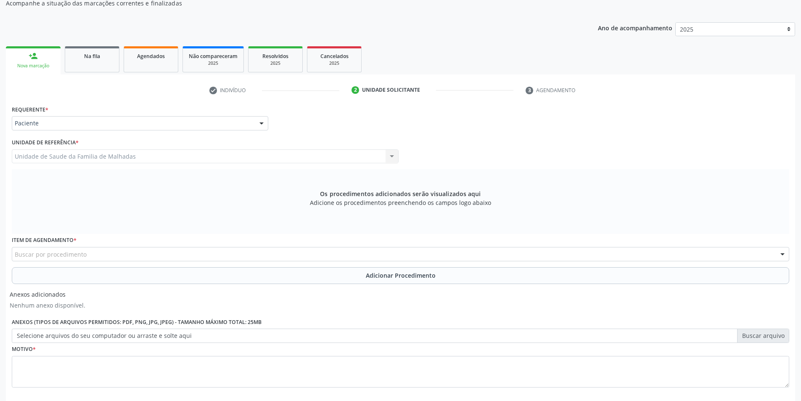
click at [119, 257] on div "Buscar por procedimento" at bounding box center [401, 254] width 778 height 14
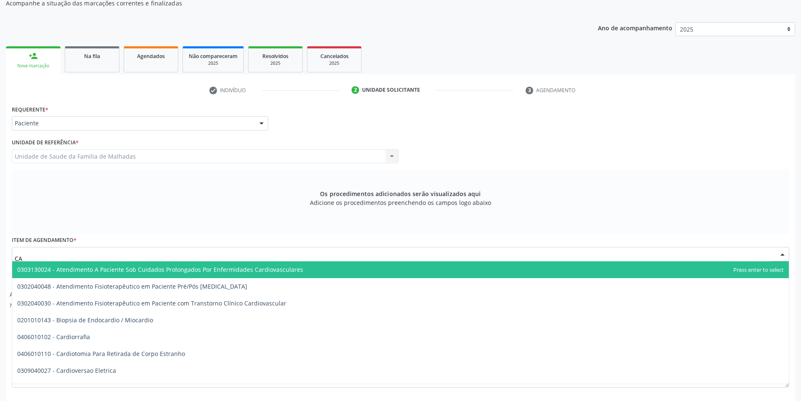
type input "C"
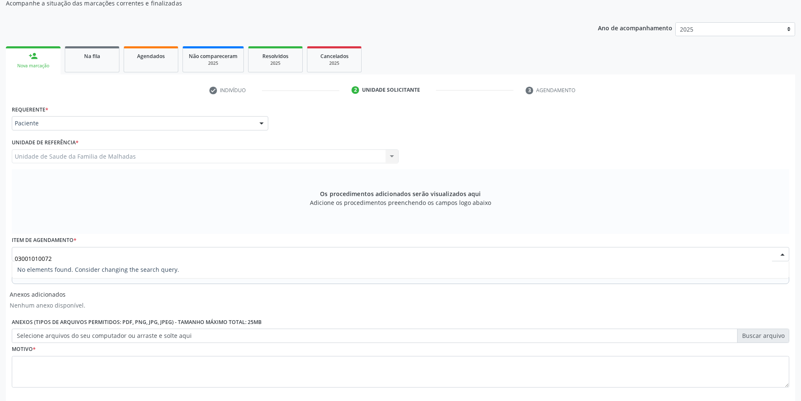
click at [27, 256] on input "03001010072" at bounding box center [393, 258] width 757 height 17
type input "0301010072"
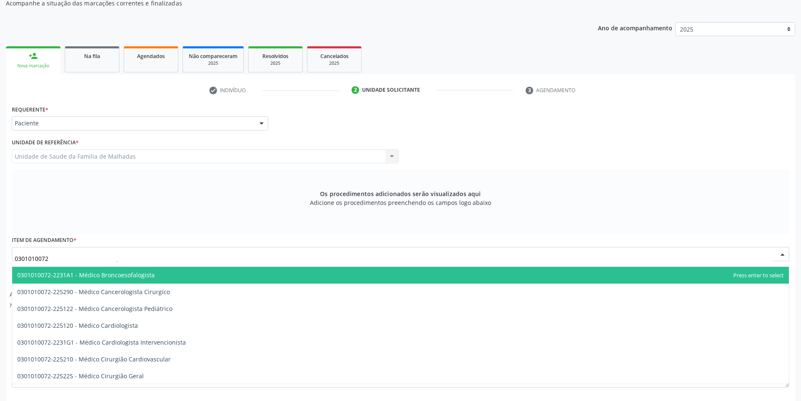
scroll to position [129, 0]
click at [100, 272] on span "0301010072-225122 - Médico Cancerologista Pediátrico" at bounding box center [94, 275] width 155 height 8
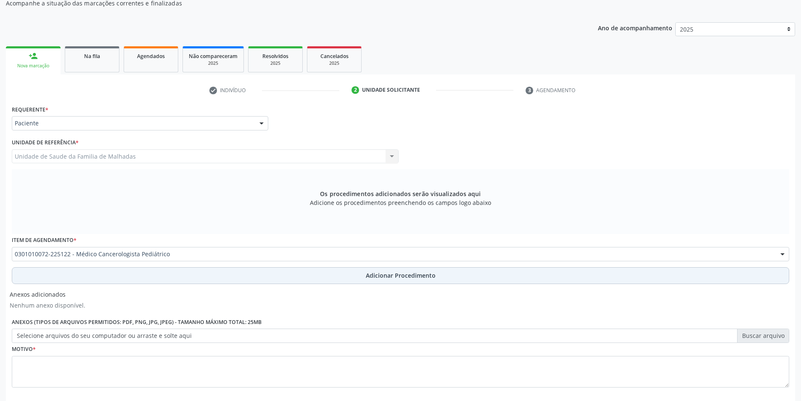
click at [377, 275] on span "Adicionar Procedimento" at bounding box center [401, 275] width 70 height 9
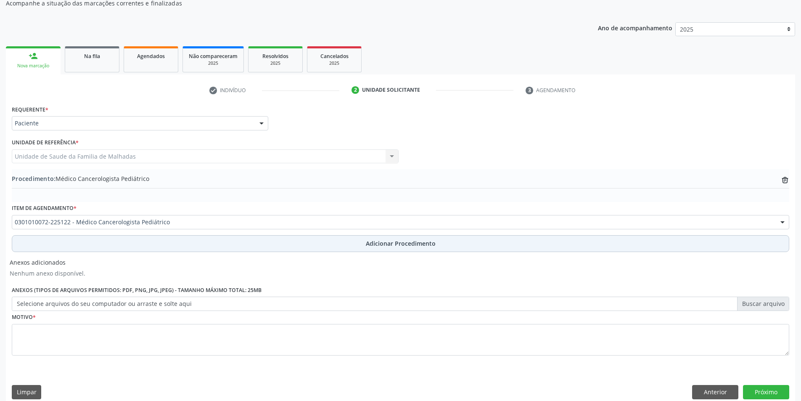
click at [381, 246] on span "Adicionar Procedimento" at bounding box center [401, 243] width 70 height 9
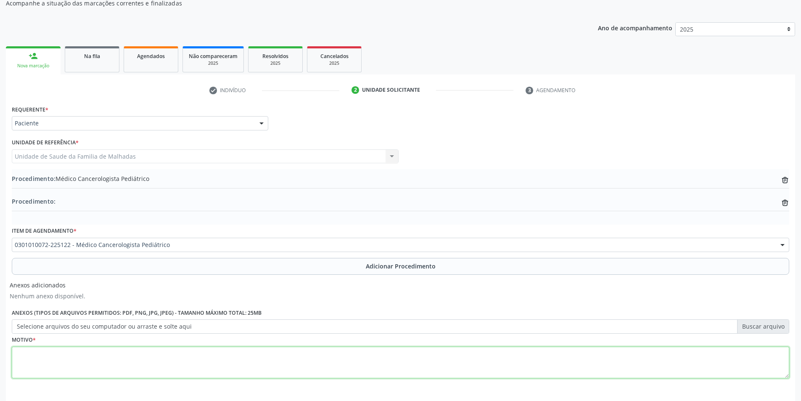
click at [99, 373] on textarea at bounding box center [401, 363] width 778 height 32
click at [60, 362] on textarea at bounding box center [401, 363] width 778 height 32
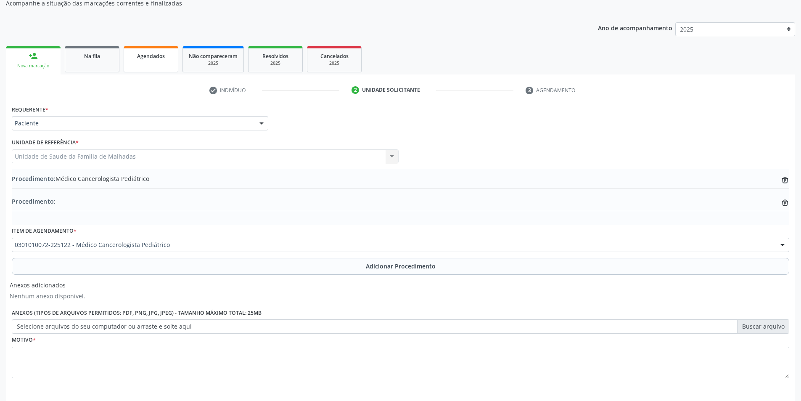
click at [151, 62] on link "Agendados" at bounding box center [151, 59] width 55 height 26
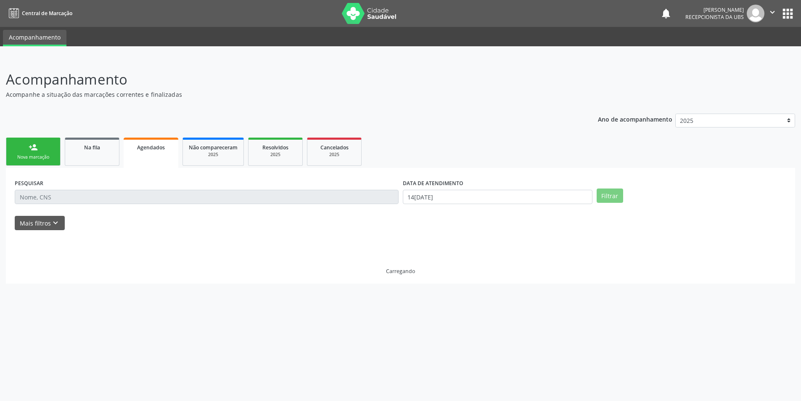
scroll to position [0, 0]
